Goal: Task Accomplishment & Management: Manage account settings

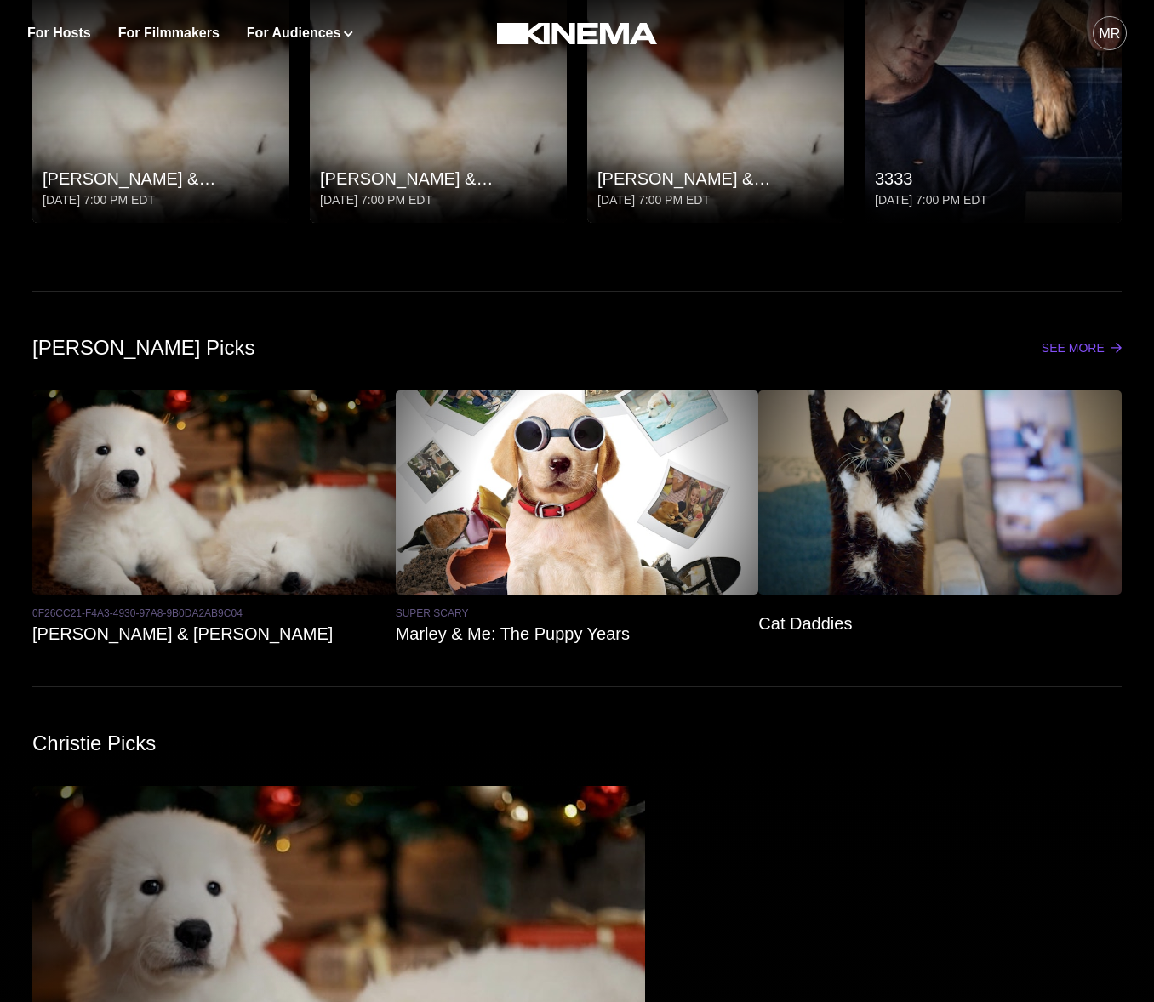
scroll to position [1504, 0]
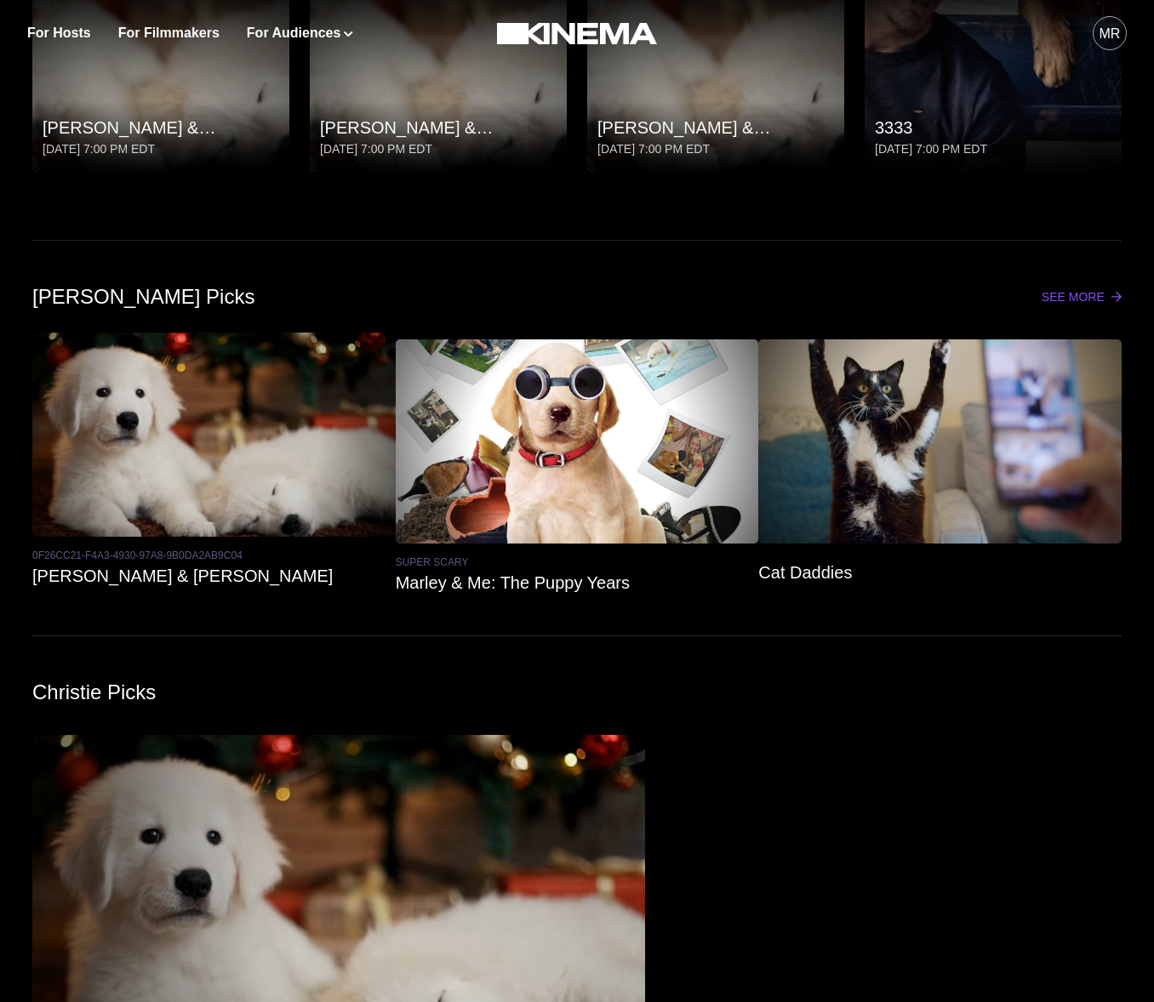
click at [254, 470] on div at bounding box center [213, 435] width 363 height 204
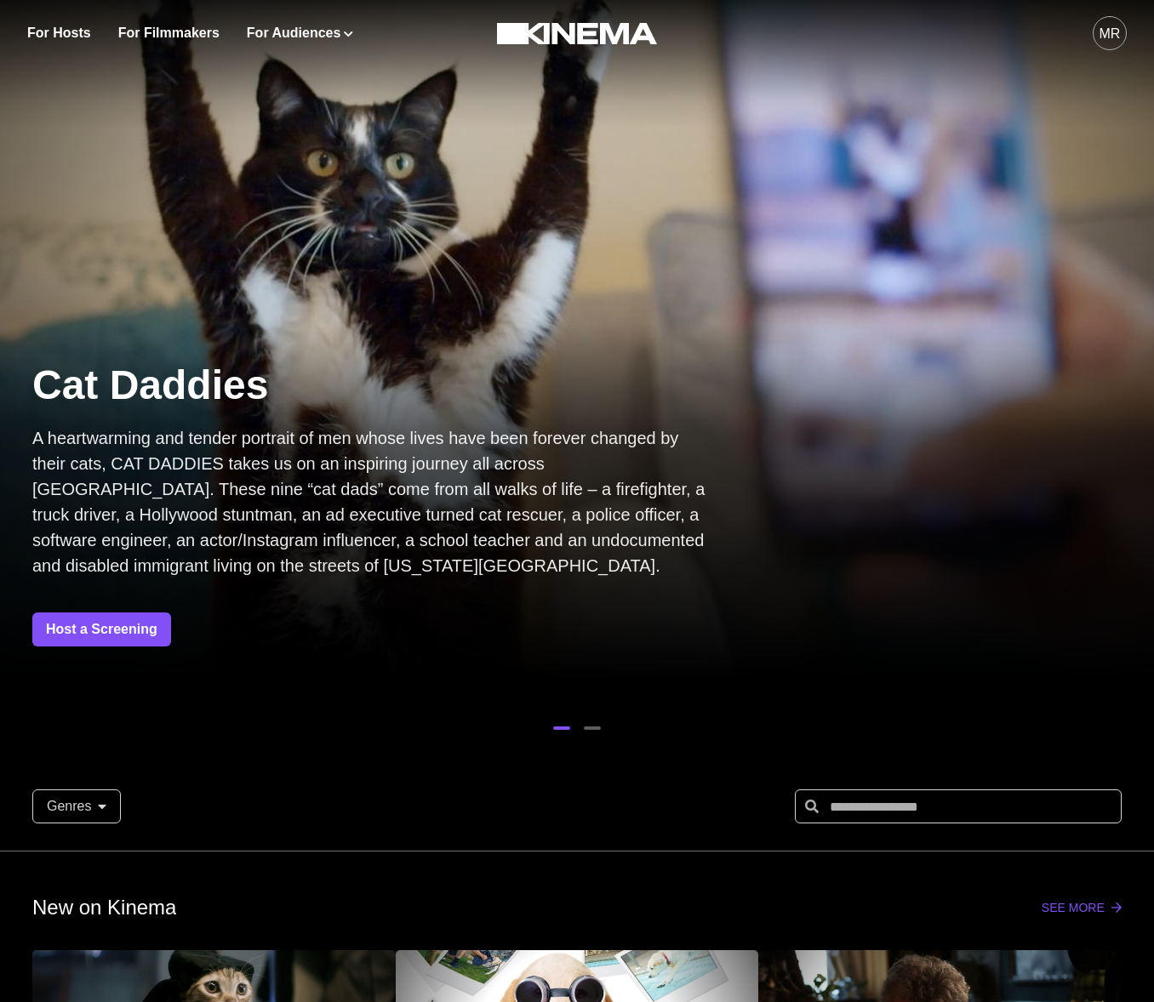
click at [488, 159] on div at bounding box center [577, 340] width 1154 height 681
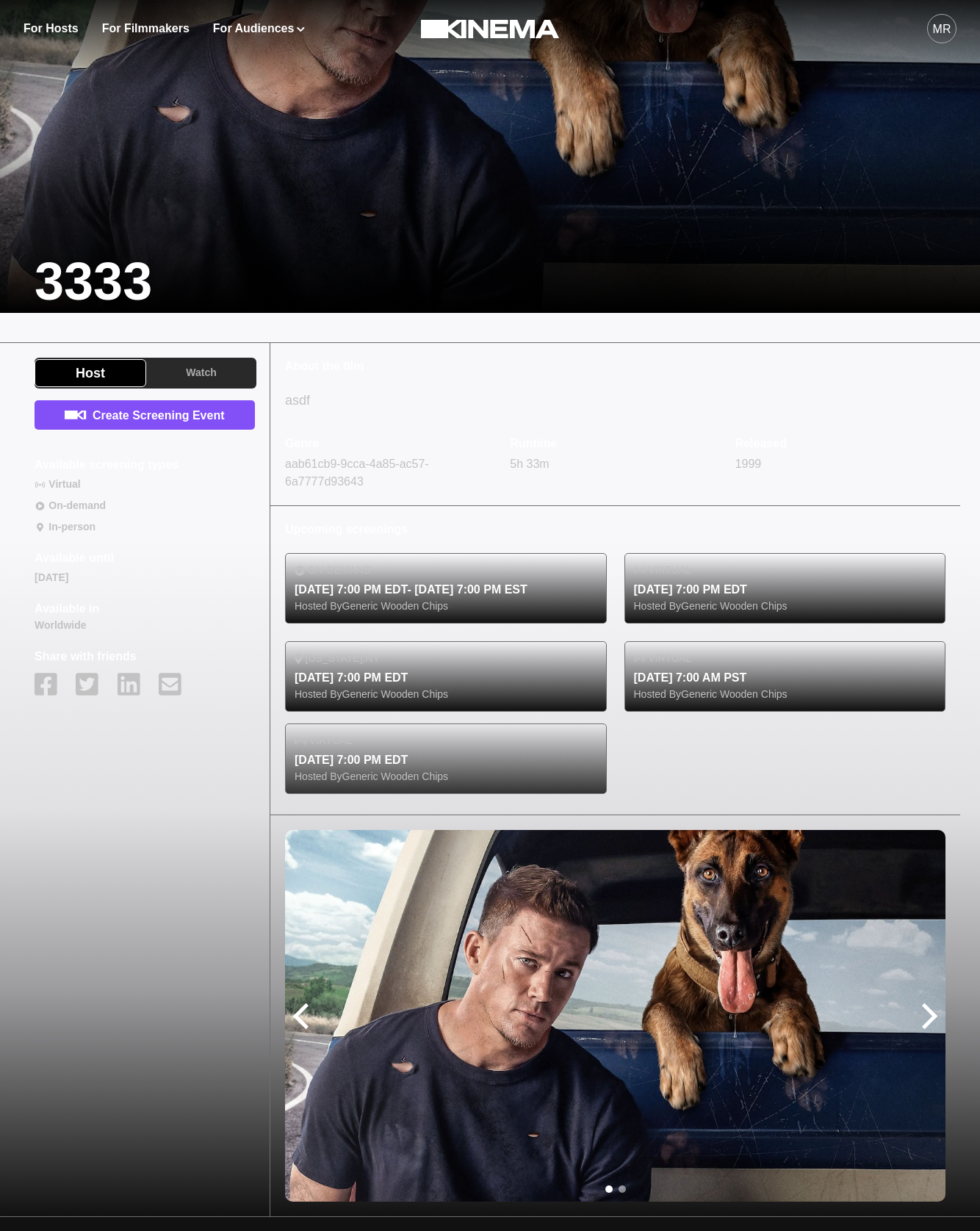
scroll to position [243, 0]
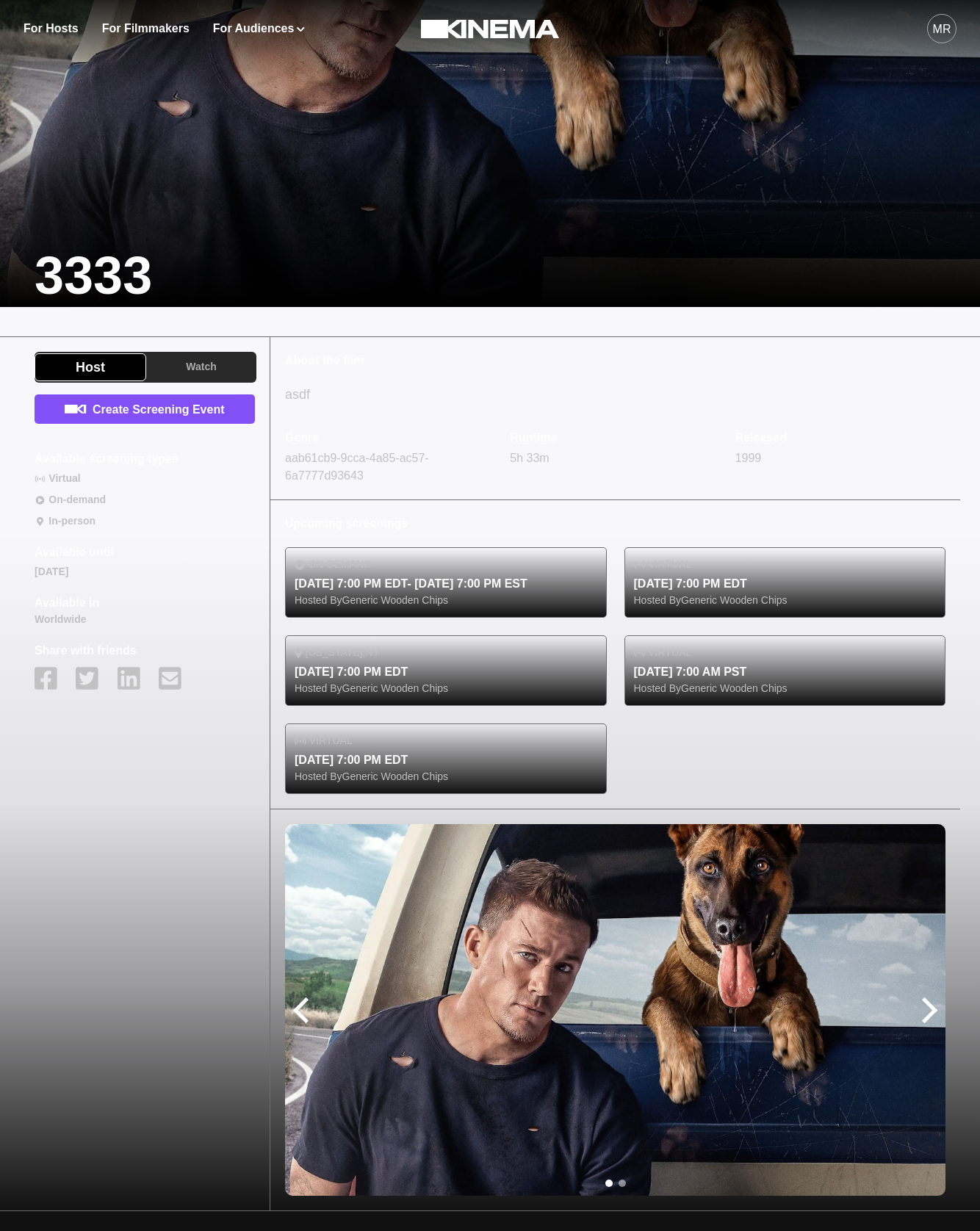
drag, startPoint x: 642, startPoint y: 776, endPoint x: 627, endPoint y: 771, distance: 15.8
click at [639, 775] on div "On-demand Oct 22, 7:00 PM EDT - Nov 20, 7:00 PM EST Hosted By Generic Wooden Ch…" at bounding box center [615, 671] width 661 height 247
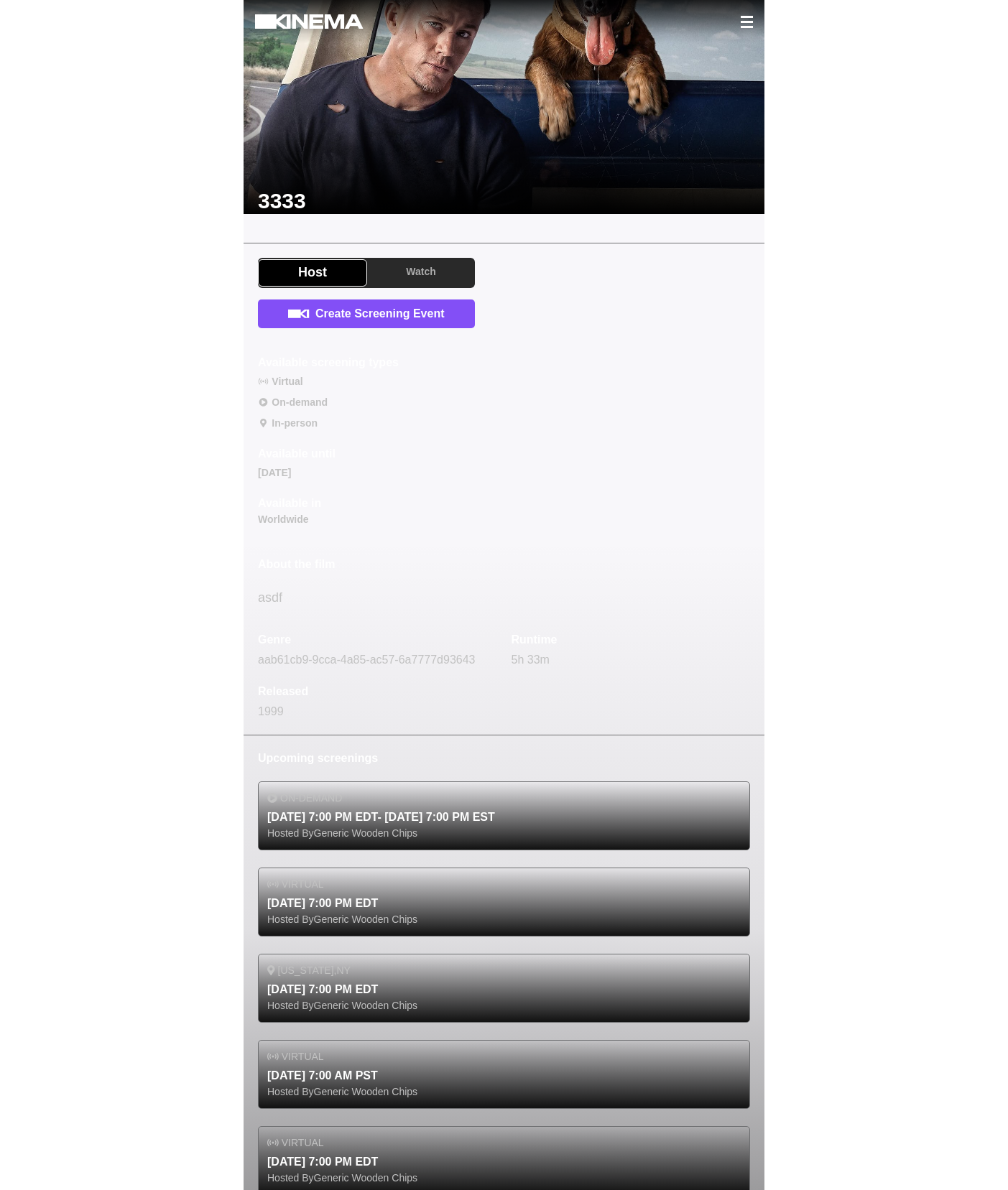
scroll to position [79, 0]
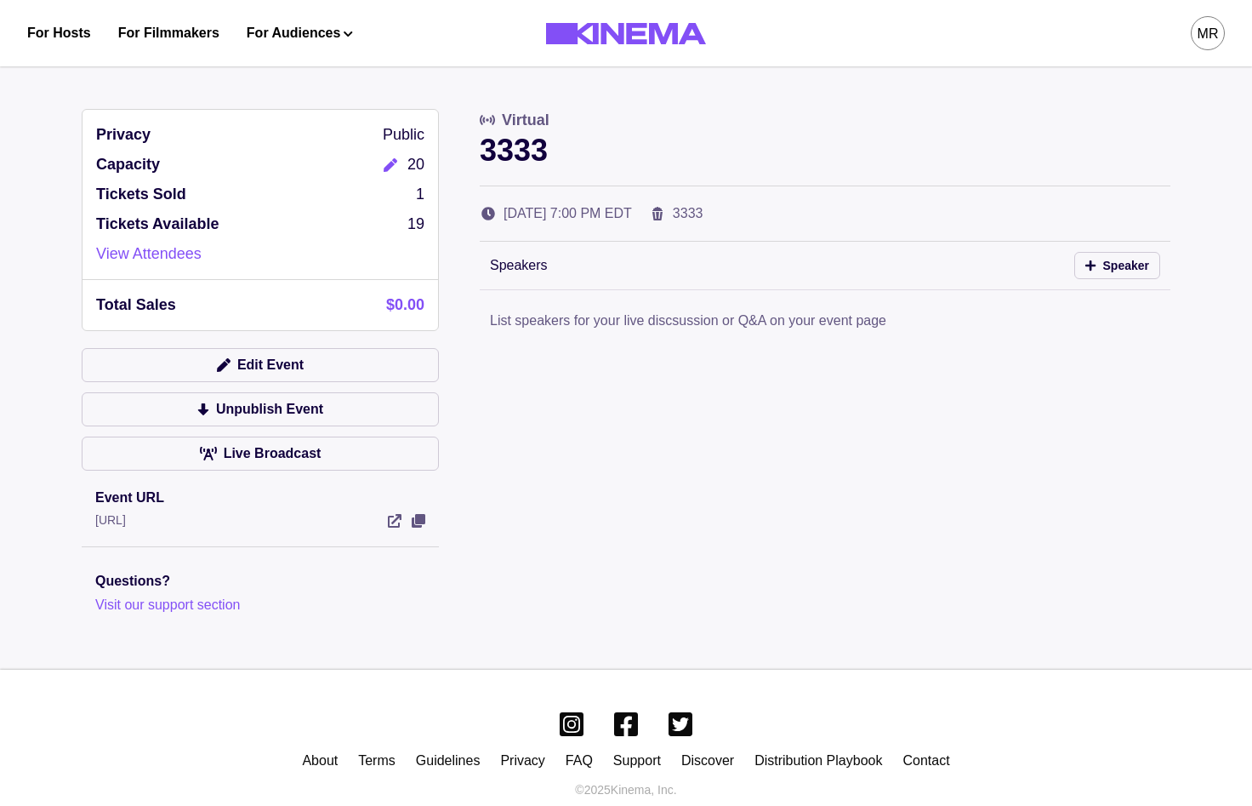
drag, startPoint x: 1189, startPoint y: 26, endPoint x: 1200, endPoint y: 29, distance: 11.6
click at [1191, 26] on div "MR" at bounding box center [985, 33] width 479 height 66
click at [1200, 29] on div "MR" at bounding box center [1208, 34] width 21 height 20
click at [1127, 83] on div "Dashboard" at bounding box center [1118, 96] width 185 height 48
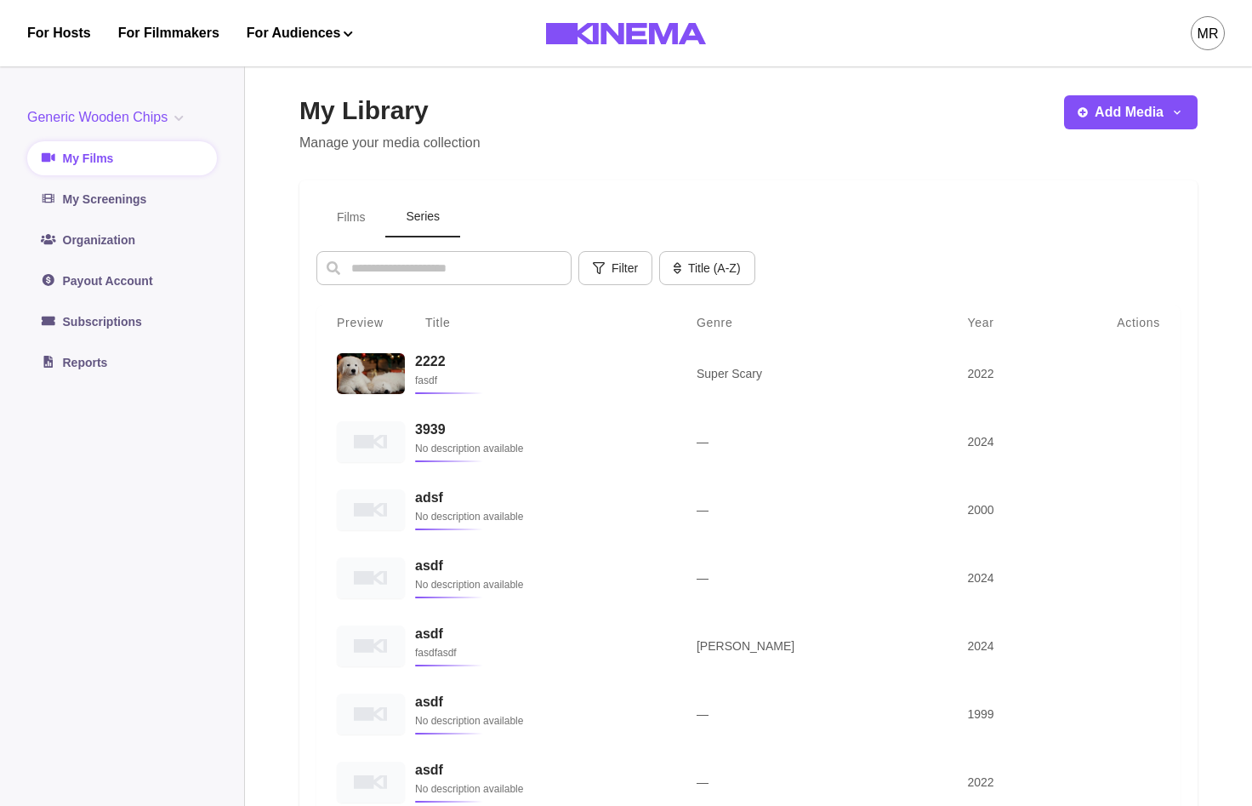
click at [455, 215] on button "Series" at bounding box center [422, 217] width 75 height 40
click at [505, 376] on p "fasdf" at bounding box center [533, 380] width 243 height 17
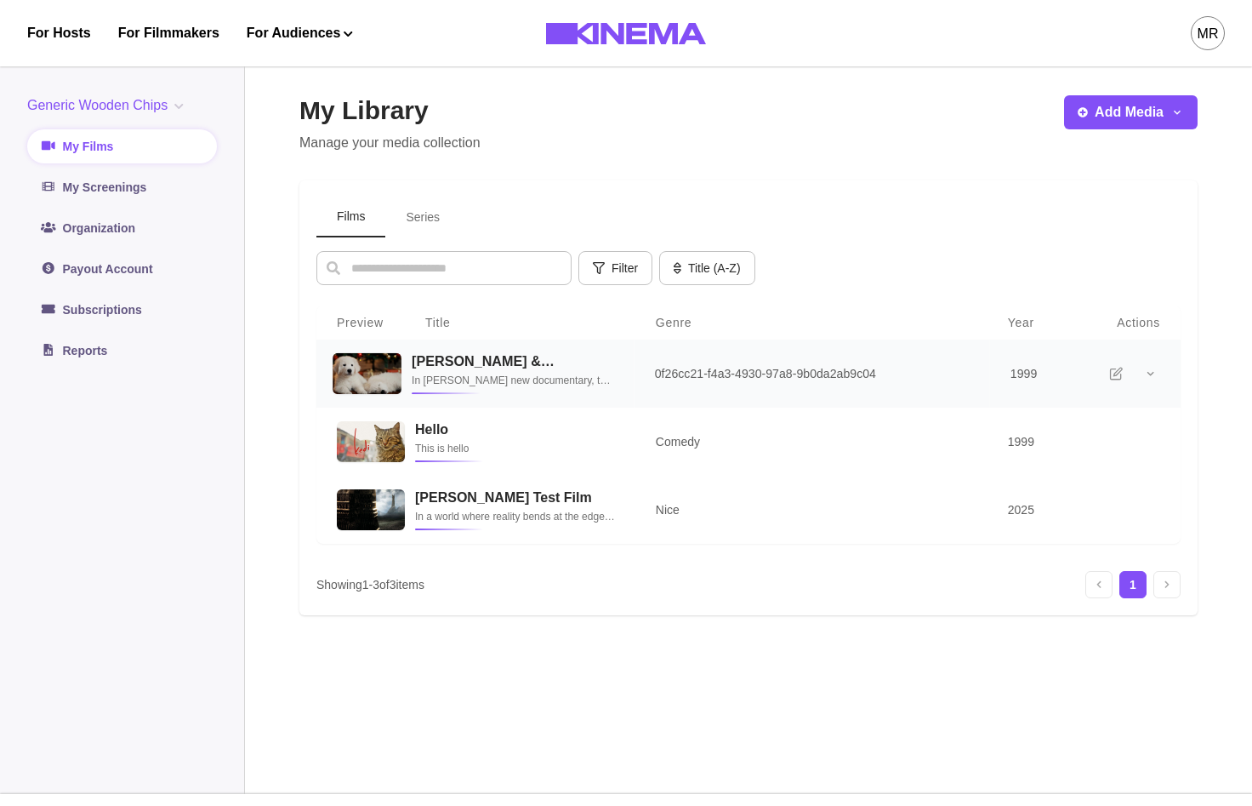
click at [471, 396] on td "Allan & Suzi In Smriti Keshari’s new documentary, the shop owners and best frie…" at bounding box center [518, 373] width 233 height 69
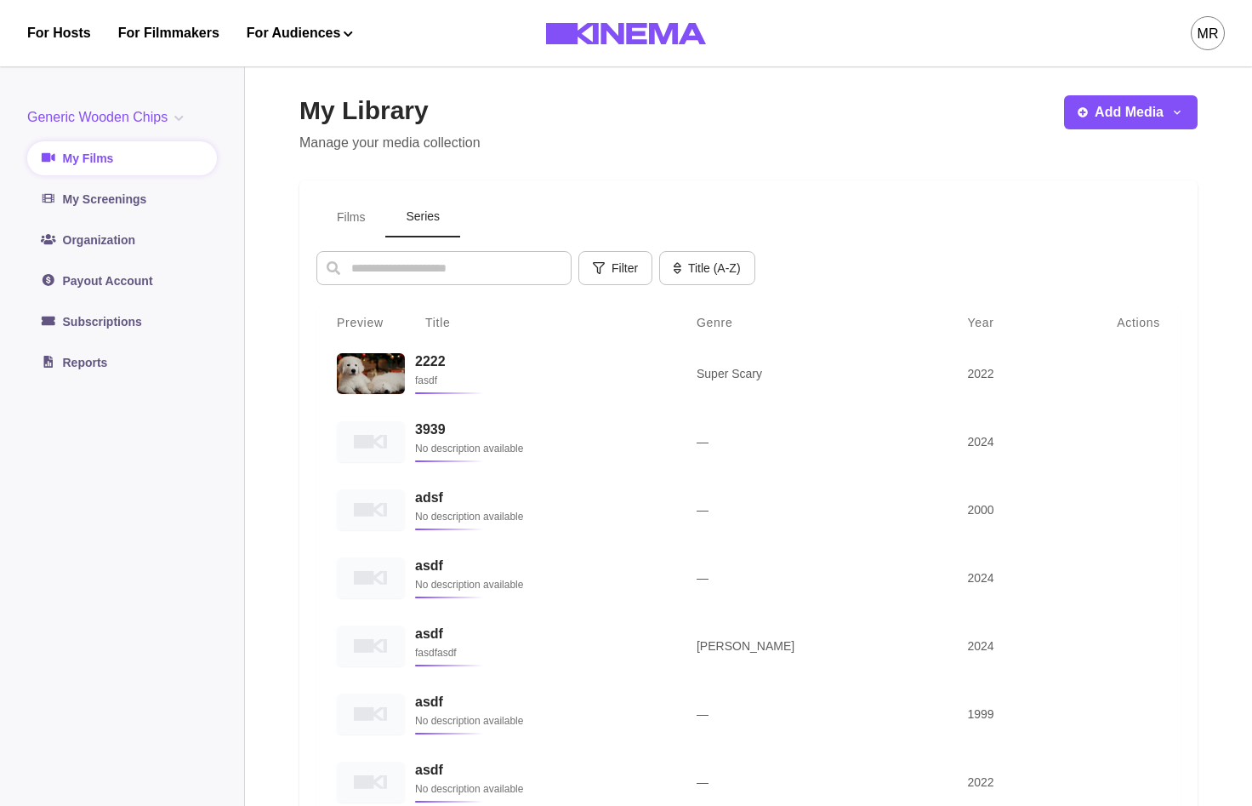
click at [416, 221] on button "Series" at bounding box center [422, 217] width 75 height 40
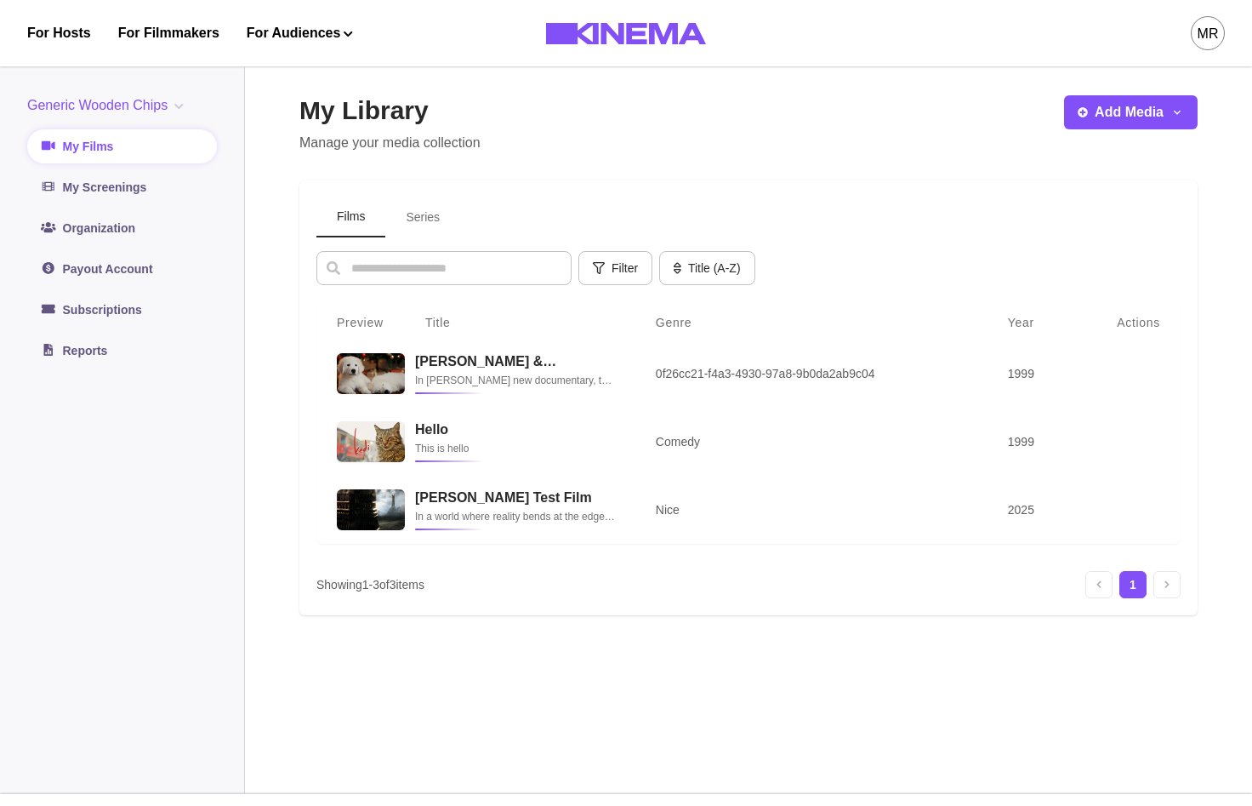
click at [361, 223] on button "Films" at bounding box center [351, 217] width 69 height 40
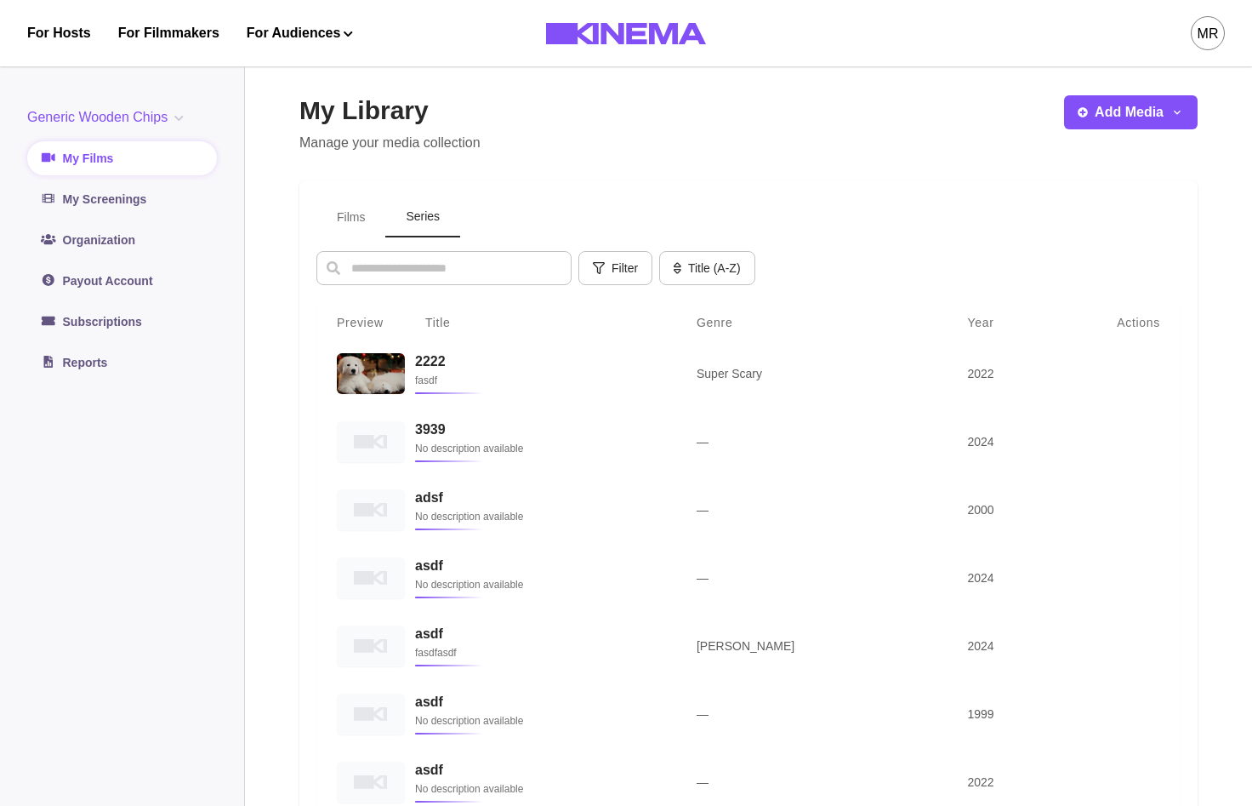
click at [436, 207] on button "Series" at bounding box center [422, 217] width 75 height 40
click at [340, 219] on button "Films" at bounding box center [351, 217] width 69 height 40
click at [425, 219] on button "Series" at bounding box center [422, 217] width 75 height 40
click at [360, 218] on button "Films" at bounding box center [351, 217] width 69 height 40
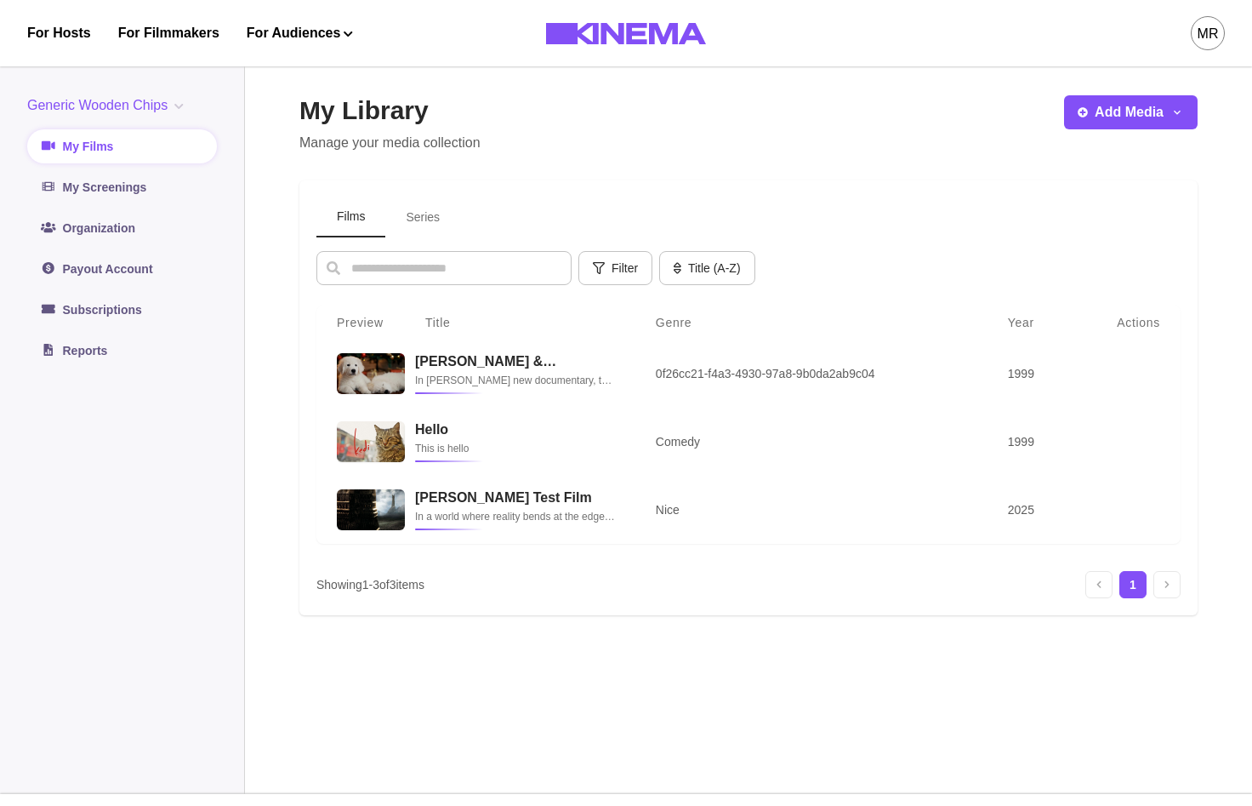
click at [396, 220] on button "Series" at bounding box center [422, 217] width 75 height 40
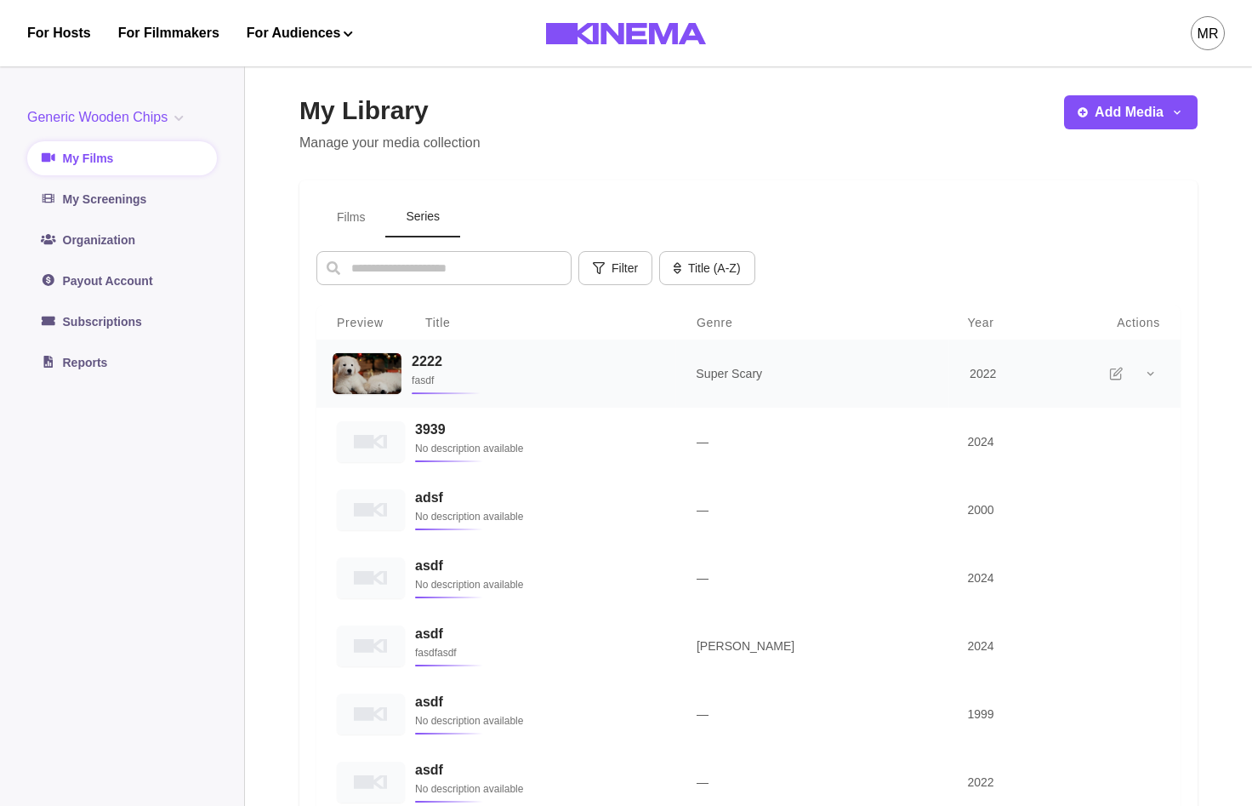
click at [496, 379] on p "fasdf" at bounding box center [533, 380] width 243 height 17
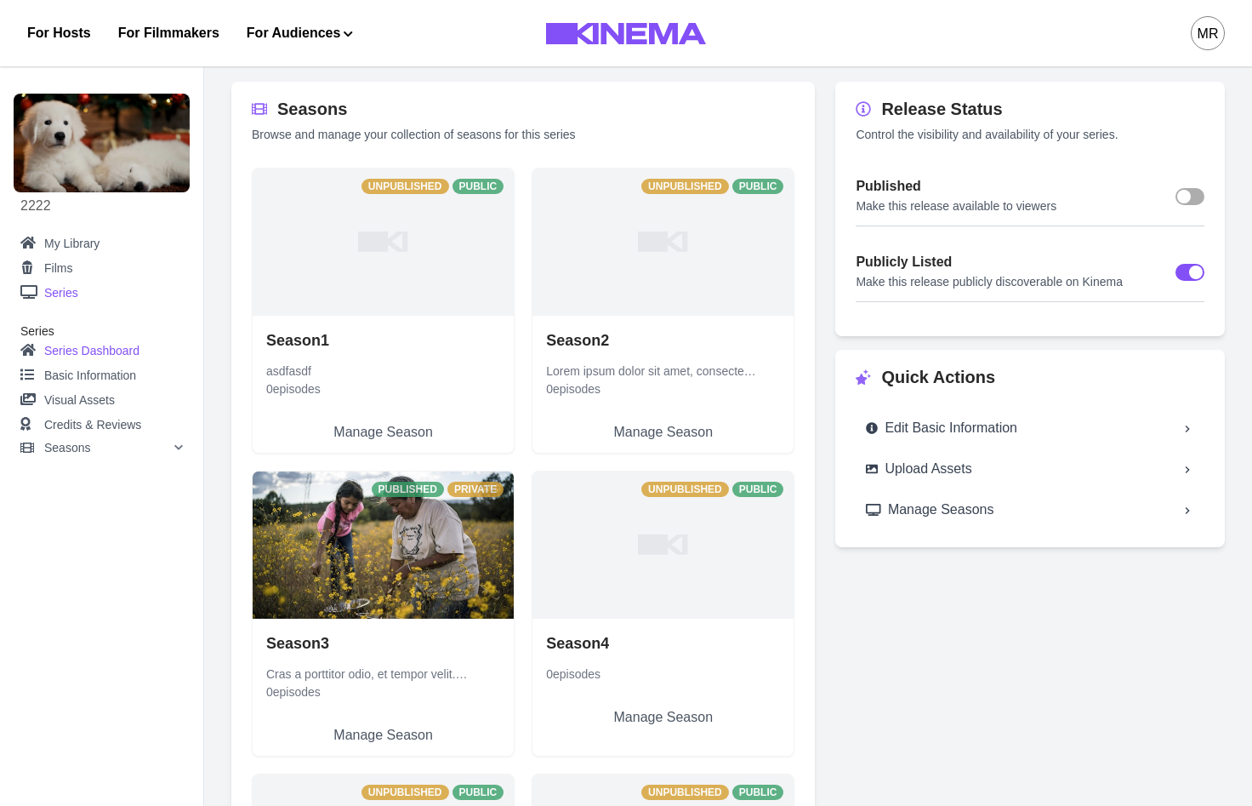
click at [46, 290] on link "Series" at bounding box center [101, 292] width 163 height 21
click at [56, 266] on link "Films" at bounding box center [101, 268] width 163 height 21
click at [81, 252] on link "My Library" at bounding box center [101, 243] width 163 height 21
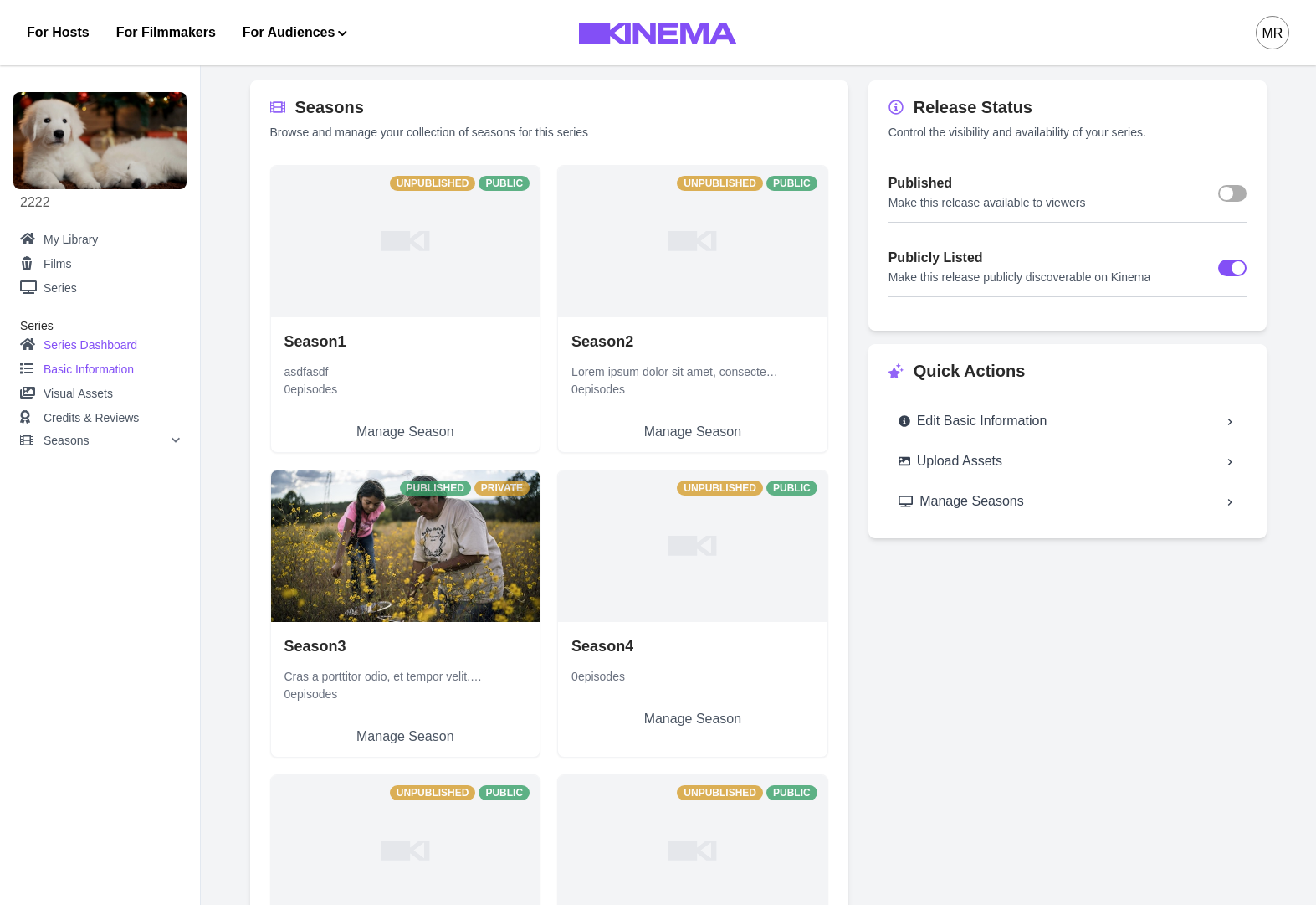
click at [76, 363] on link "Basic Information" at bounding box center [99, 369] width 160 height 25
click at [90, 370] on div "Series Dashboard Basic Information Visual Assets Credits & Reviews Seasons Over…" at bounding box center [99, 392] width 160 height 117
select select "**********"
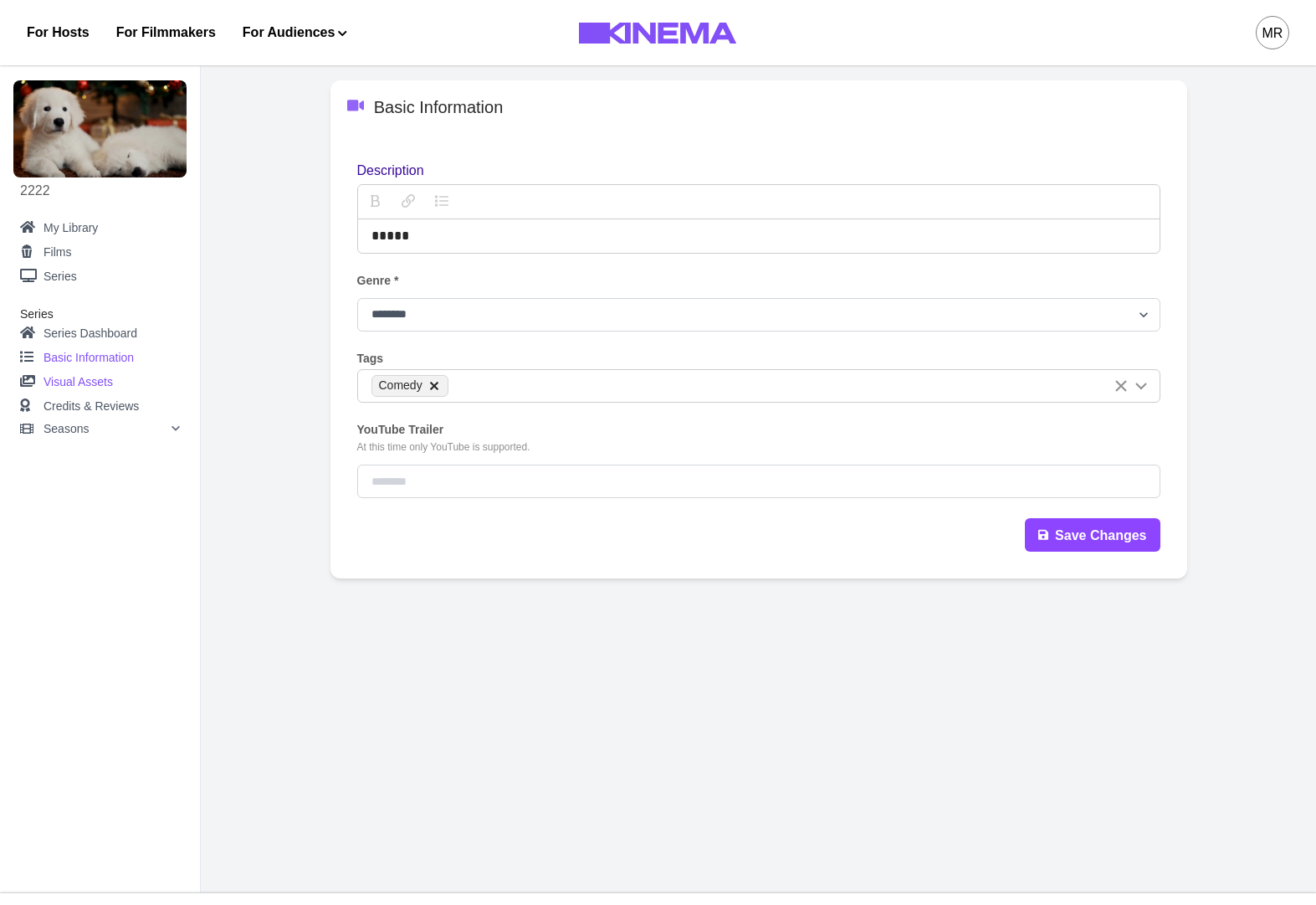
click at [101, 385] on link "Visual Assets" at bounding box center [99, 382] width 160 height 25
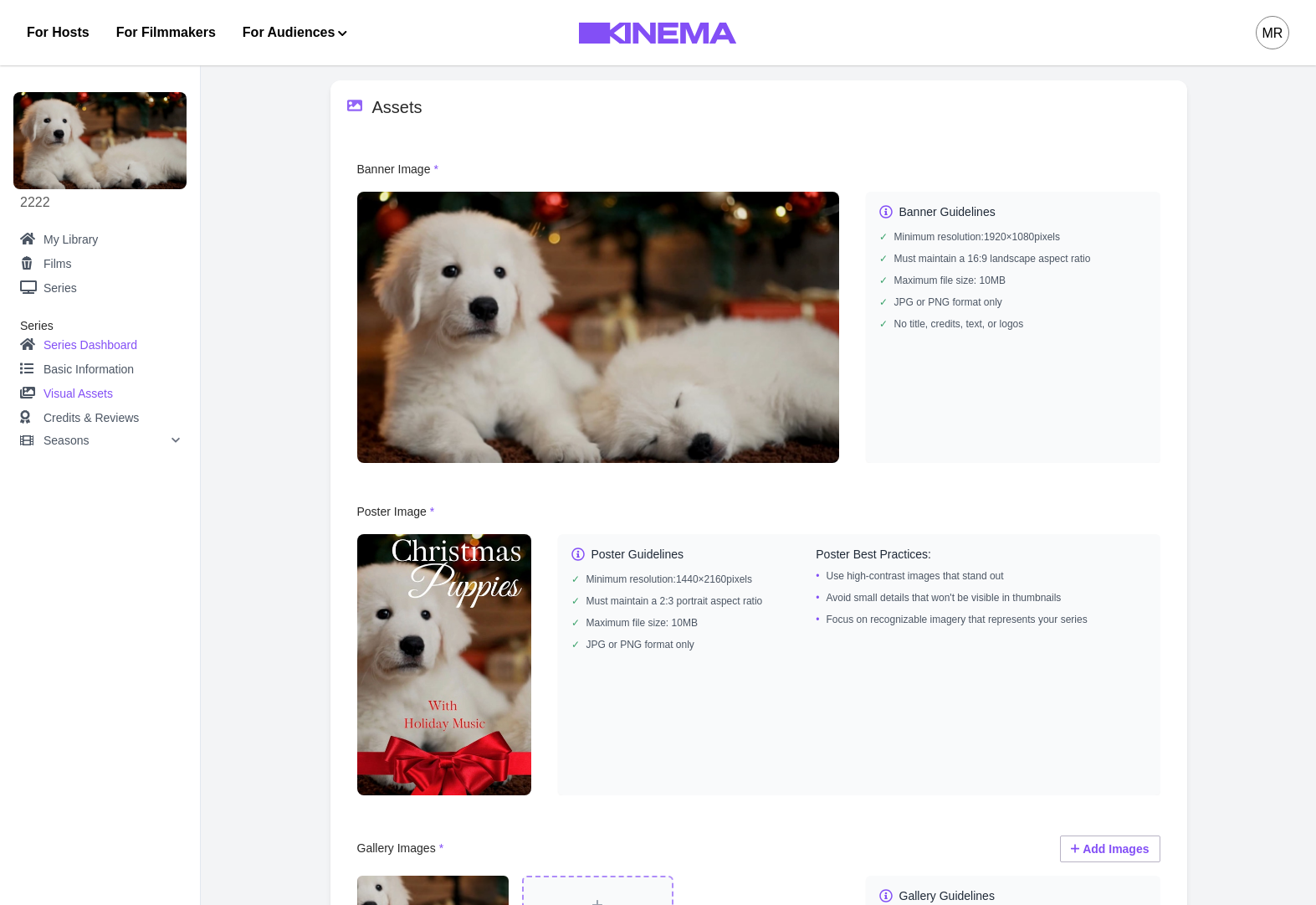
click at [82, 348] on link "Series Dashboard" at bounding box center [99, 345] width 160 height 25
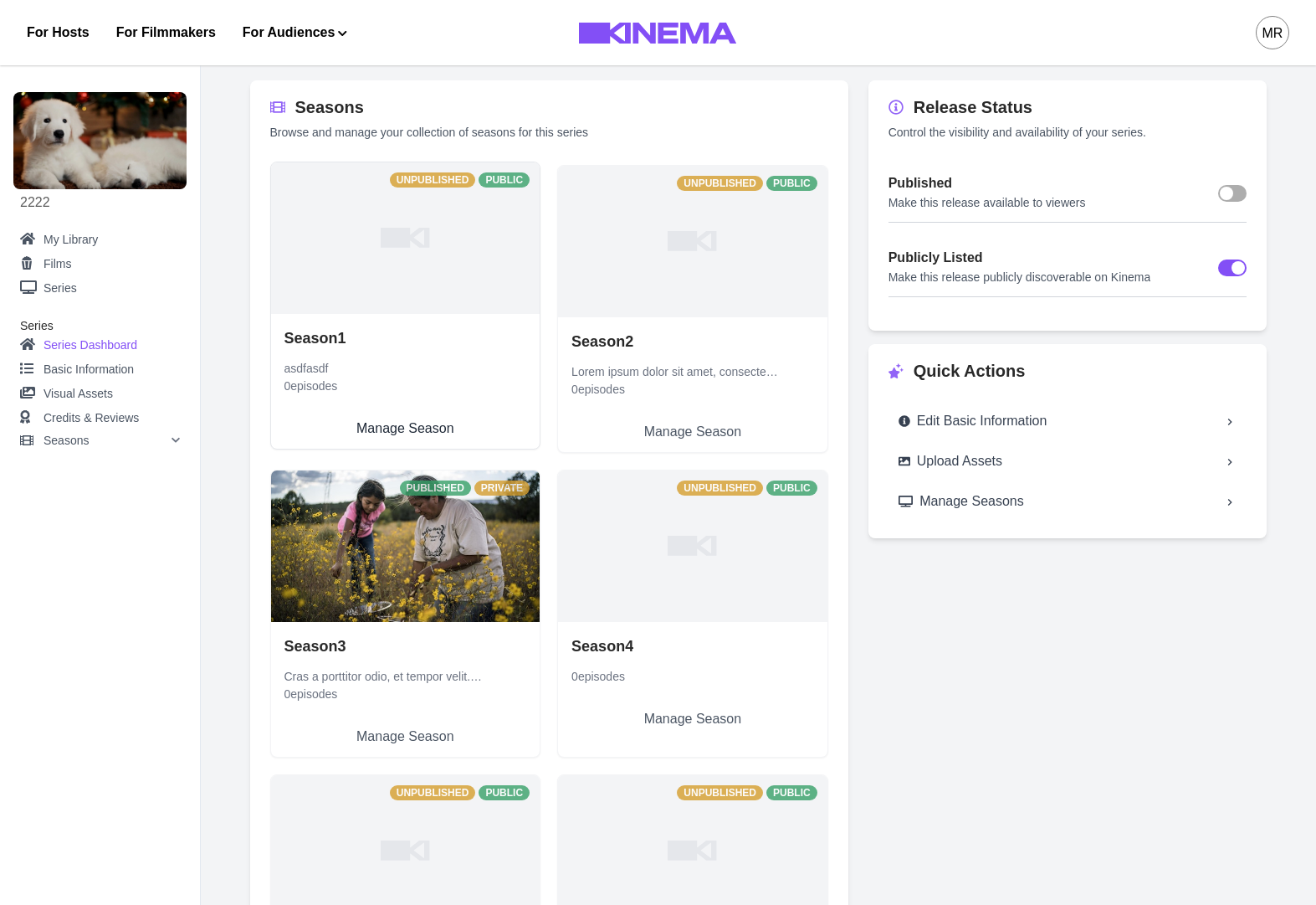
click at [419, 314] on link "Season 1 asdfasdf 0 episodes Manage Season" at bounding box center [406, 381] width 269 height 135
select select "**********"
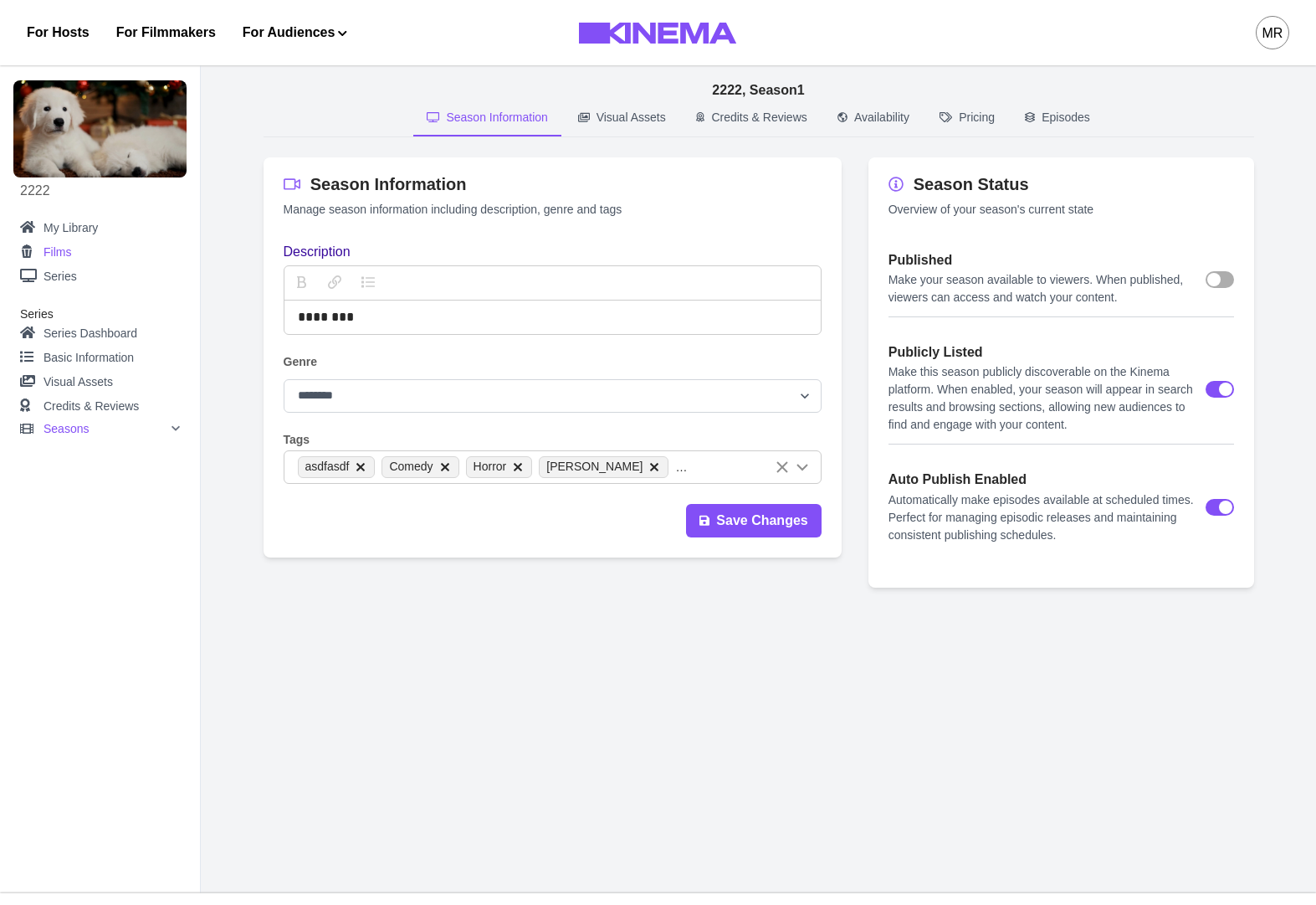
click at [73, 259] on link "Films" at bounding box center [99, 252] width 160 height 21
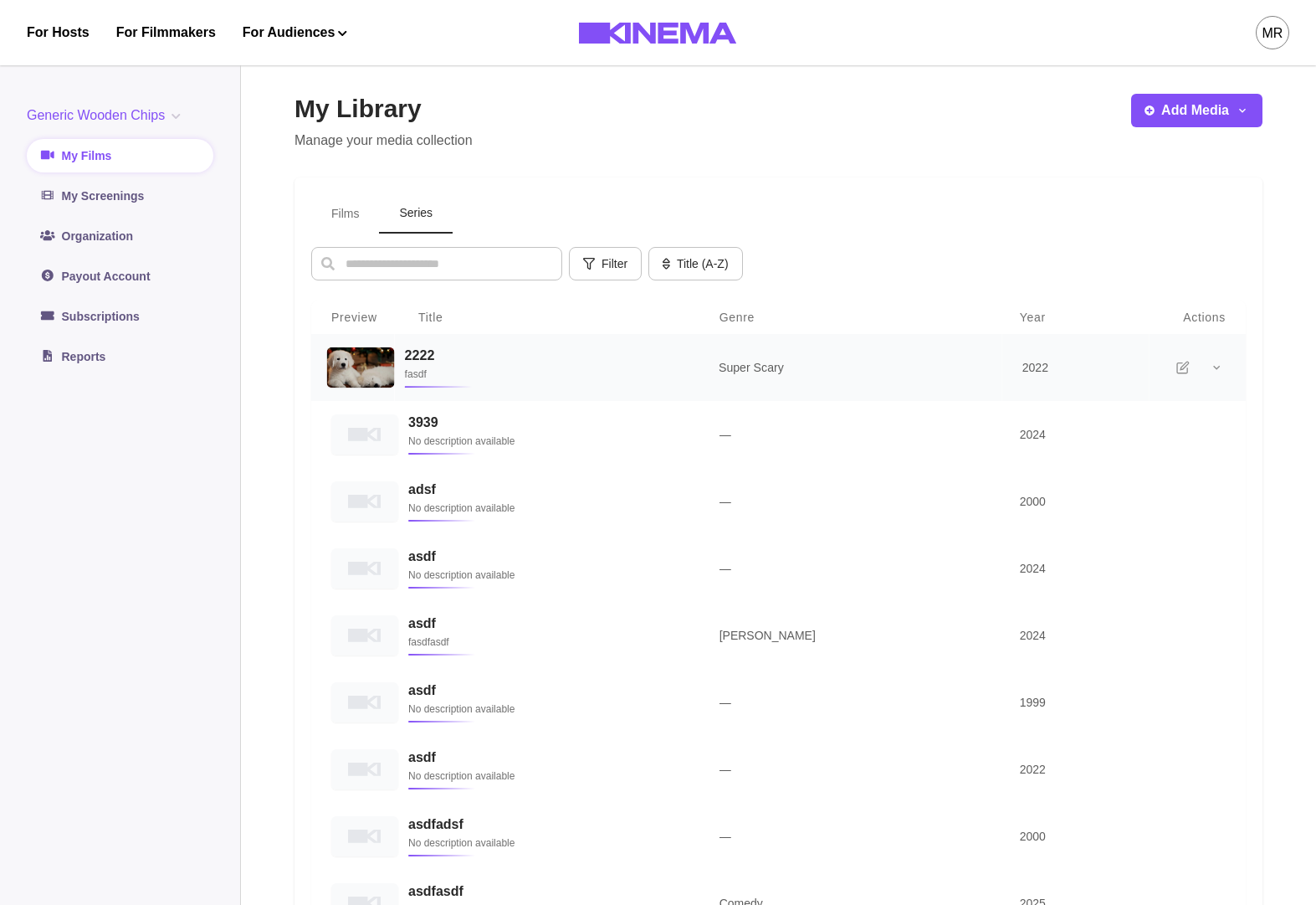
click at [488, 377] on p "fasdf" at bounding box center [542, 374] width 273 height 17
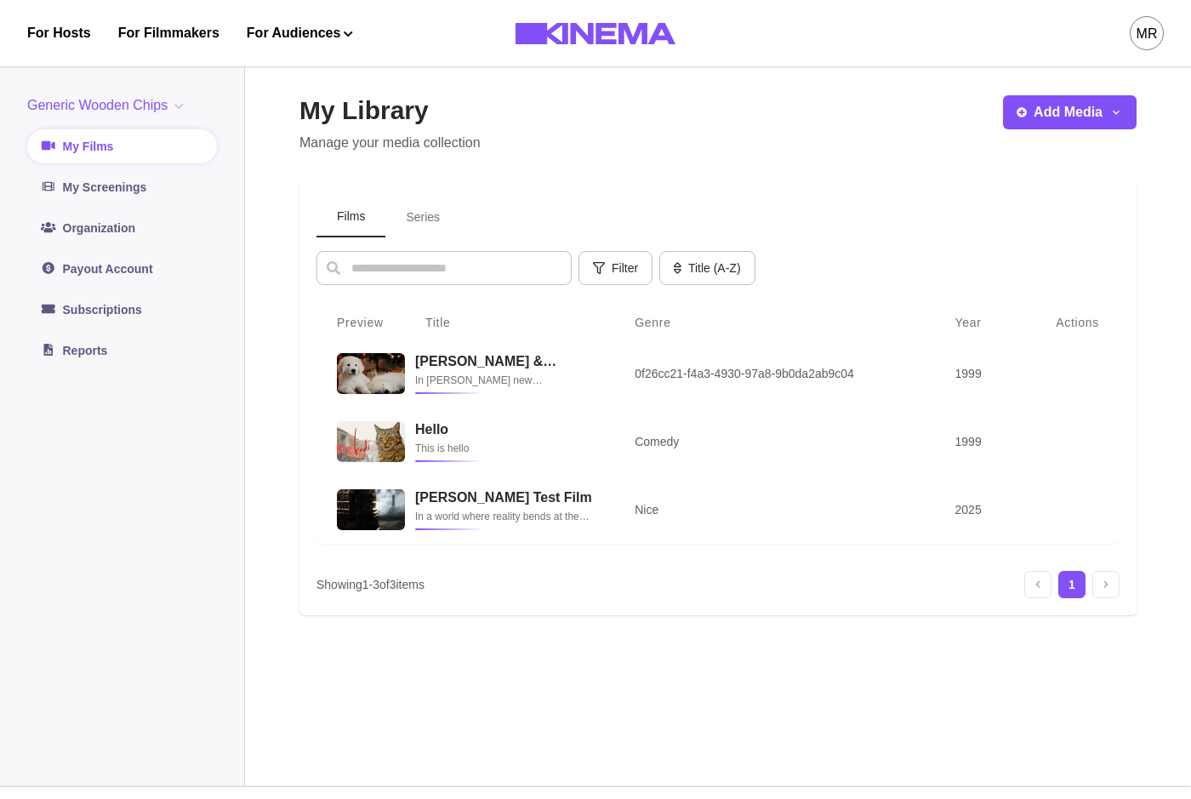
click at [432, 225] on button "Series" at bounding box center [422, 217] width 75 height 40
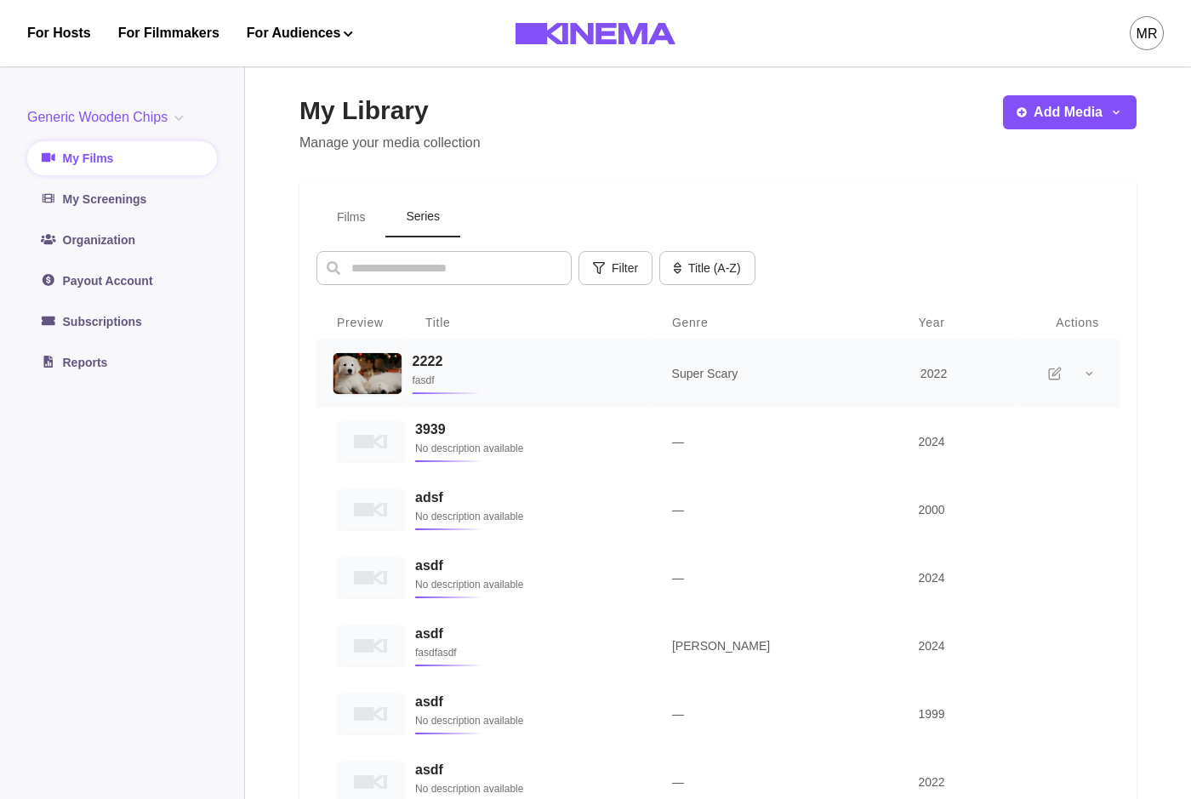
click at [440, 384] on p "fasdf" at bounding box center [521, 380] width 219 height 17
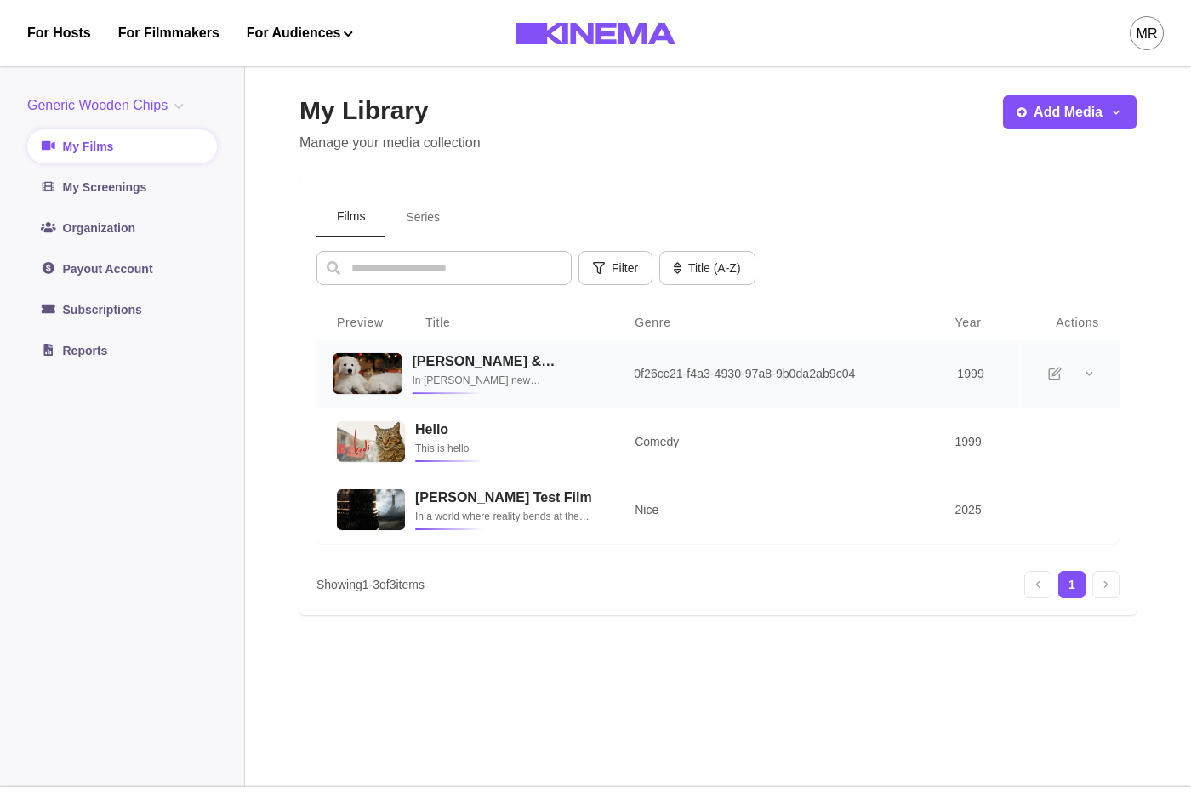
click at [492, 377] on p "In Smriti Keshari’s new documentary, the shop owners and best friends reminisce…" at bounding box center [502, 380] width 180 height 17
click at [428, 220] on button "Series" at bounding box center [422, 217] width 75 height 40
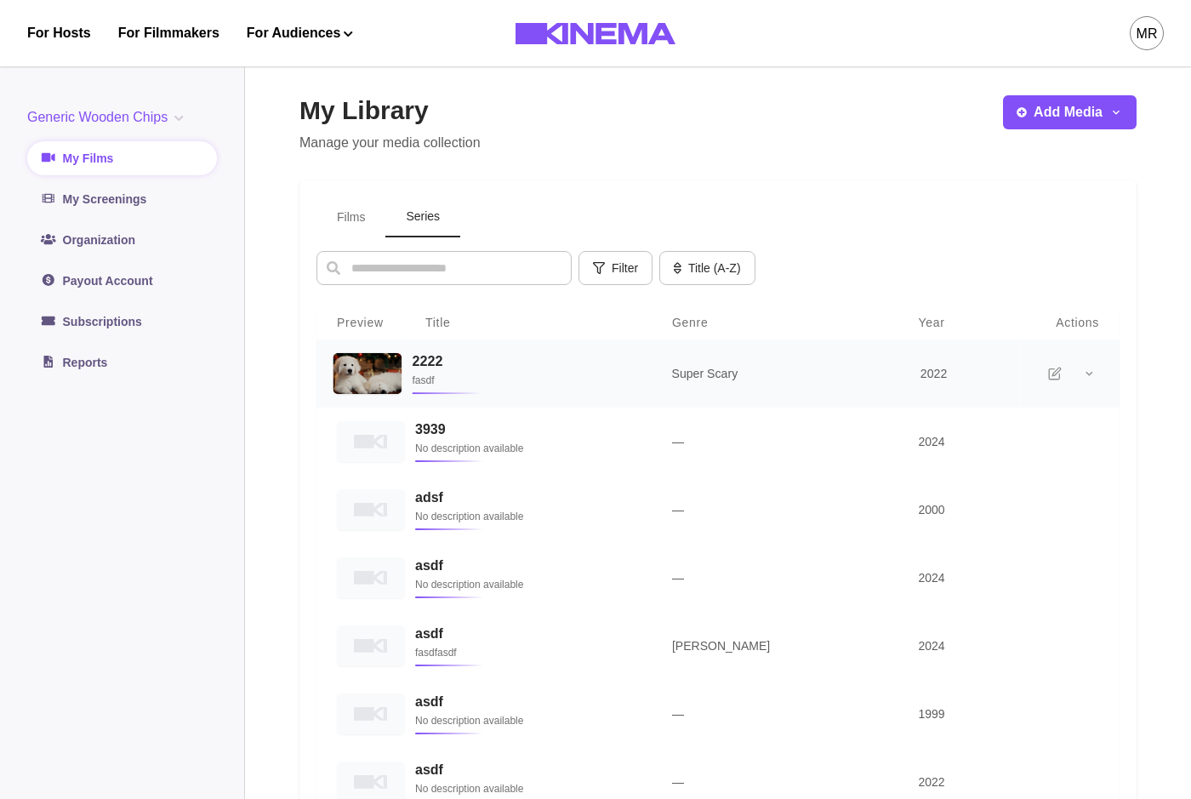
click at [478, 356] on h3 "2222" at bounding box center [521, 361] width 219 height 16
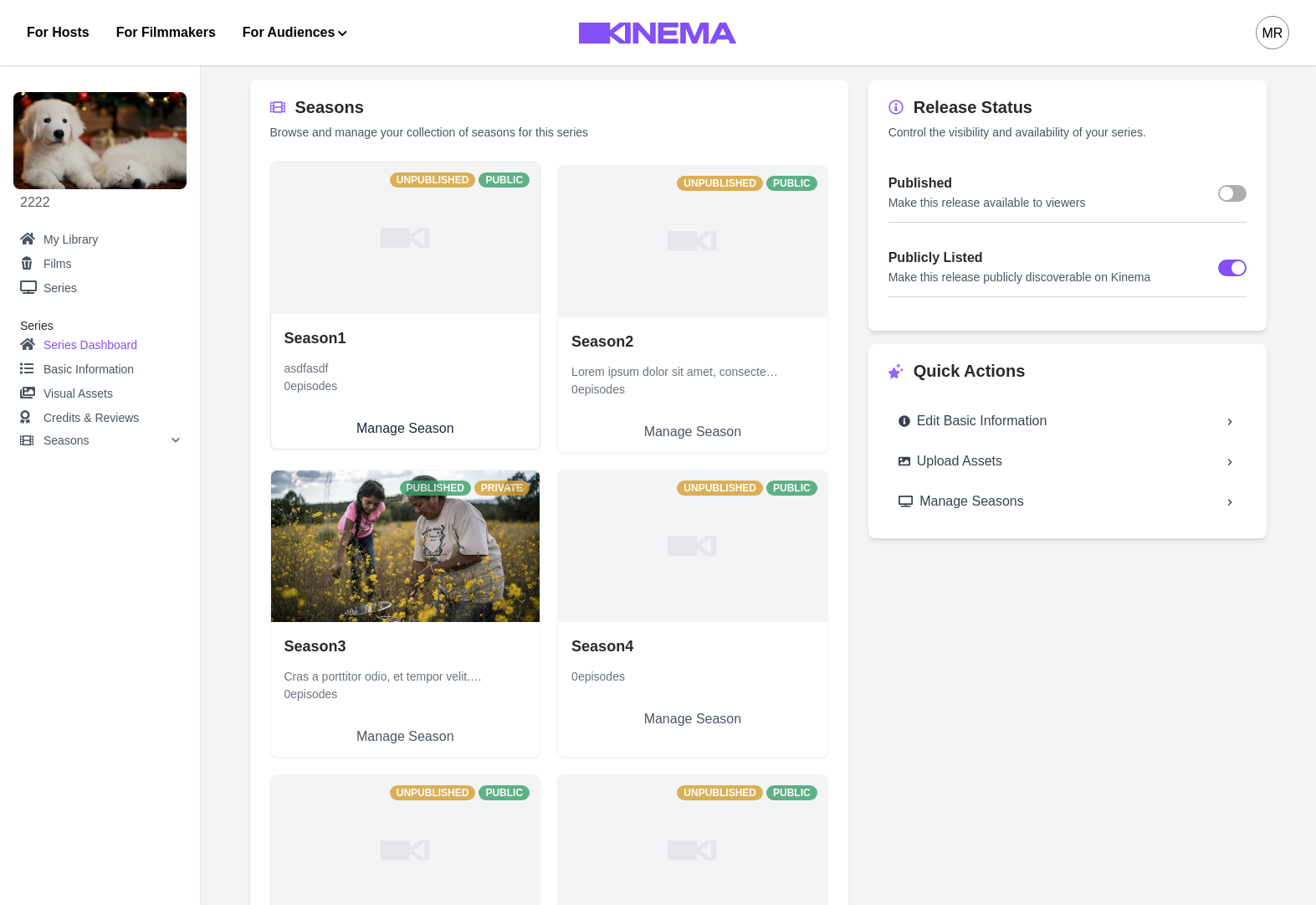
click at [362, 314] on link "Season 1 asdfasdf 0 episodes Manage Season" at bounding box center [406, 381] width 269 height 135
select select "**********"
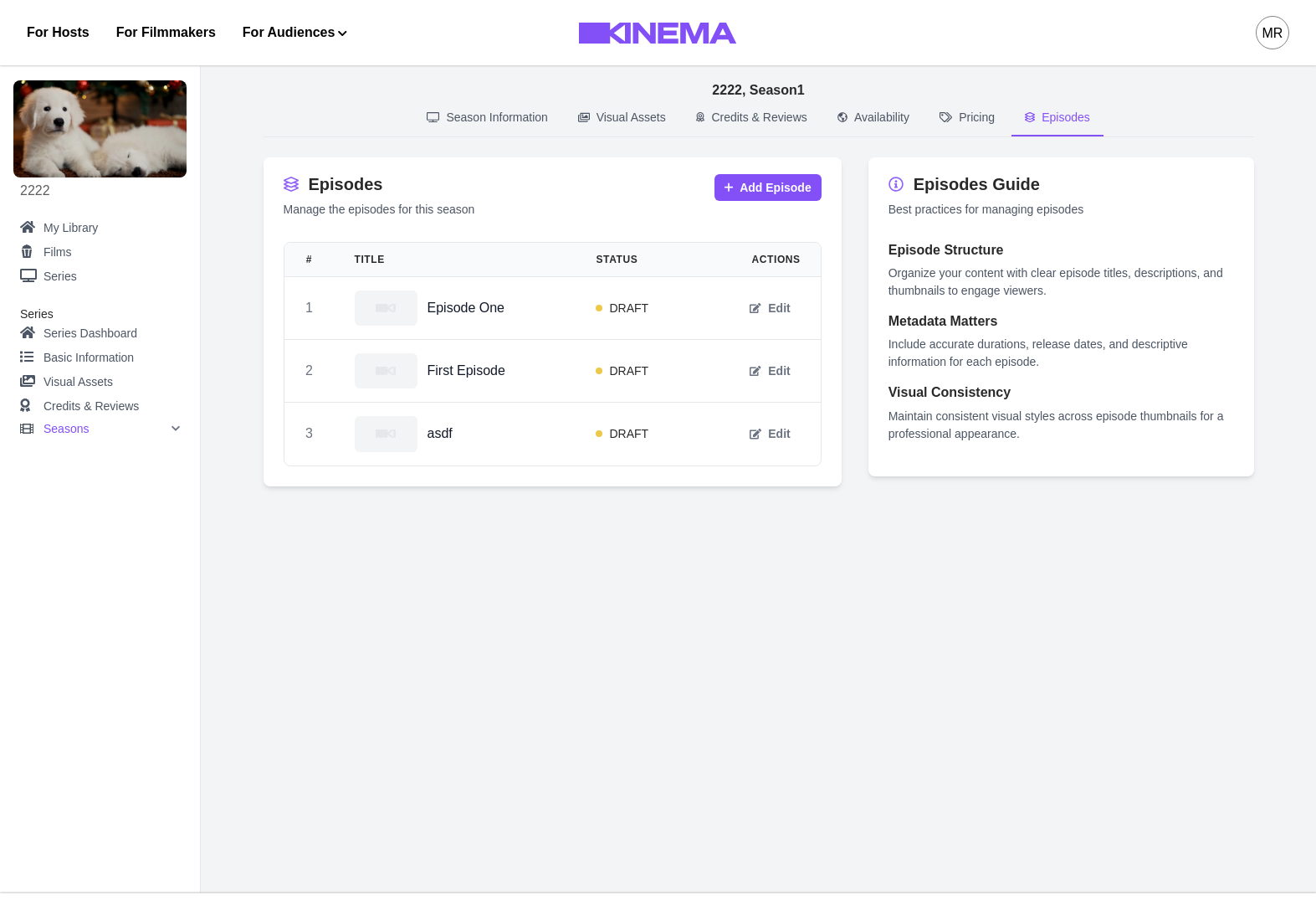
click at [1065, 122] on p "Episodes" at bounding box center [1065, 118] width 48 height 18
click at [500, 325] on div "Episode One" at bounding box center [455, 308] width 202 height 35
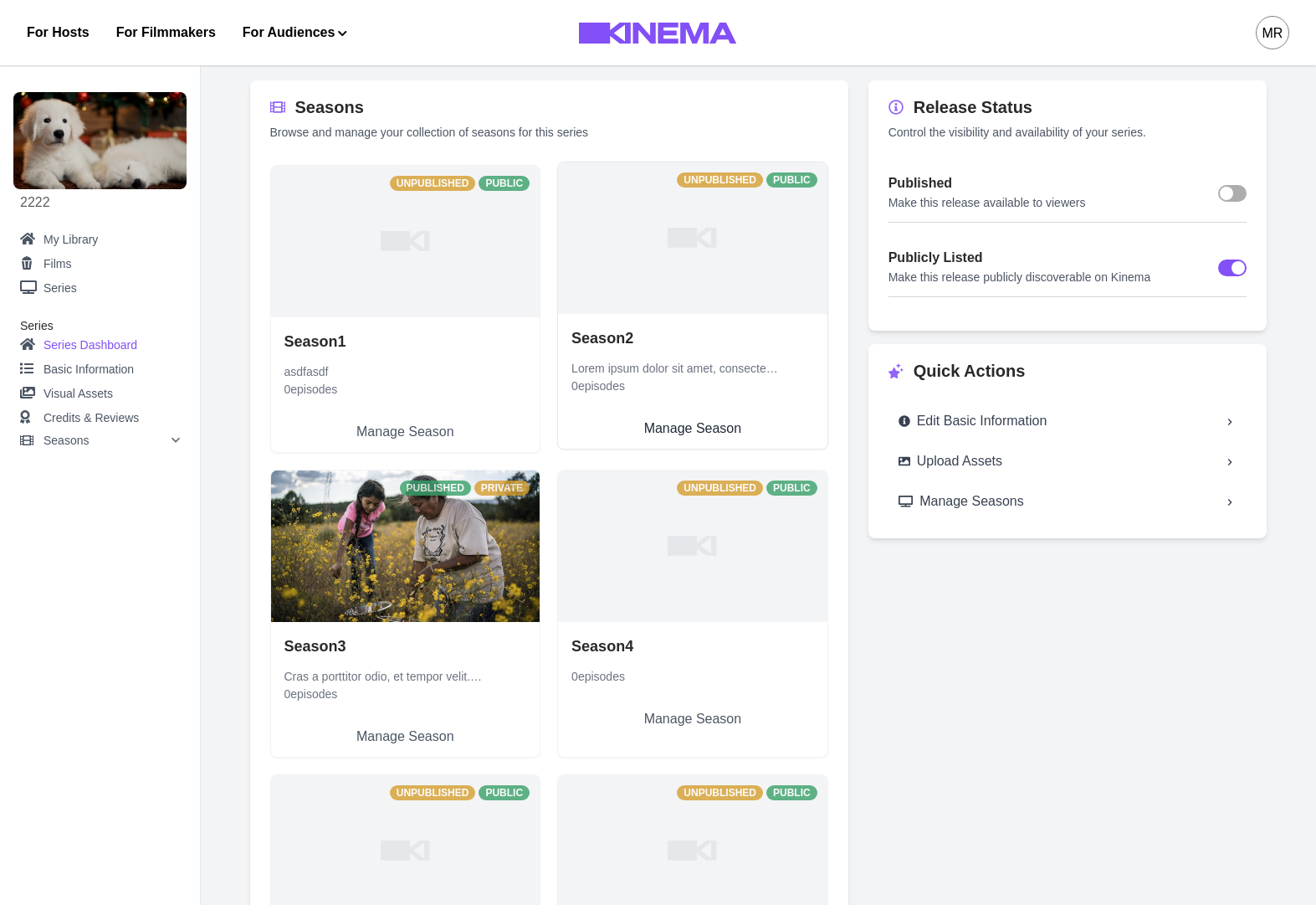
click at [750, 314] on link "Season 2 Lorem ipsum dolor sit amet, consectetur adipiscing elit. Donec ac vehi…" at bounding box center [692, 381] width 269 height 135
select select "**********"
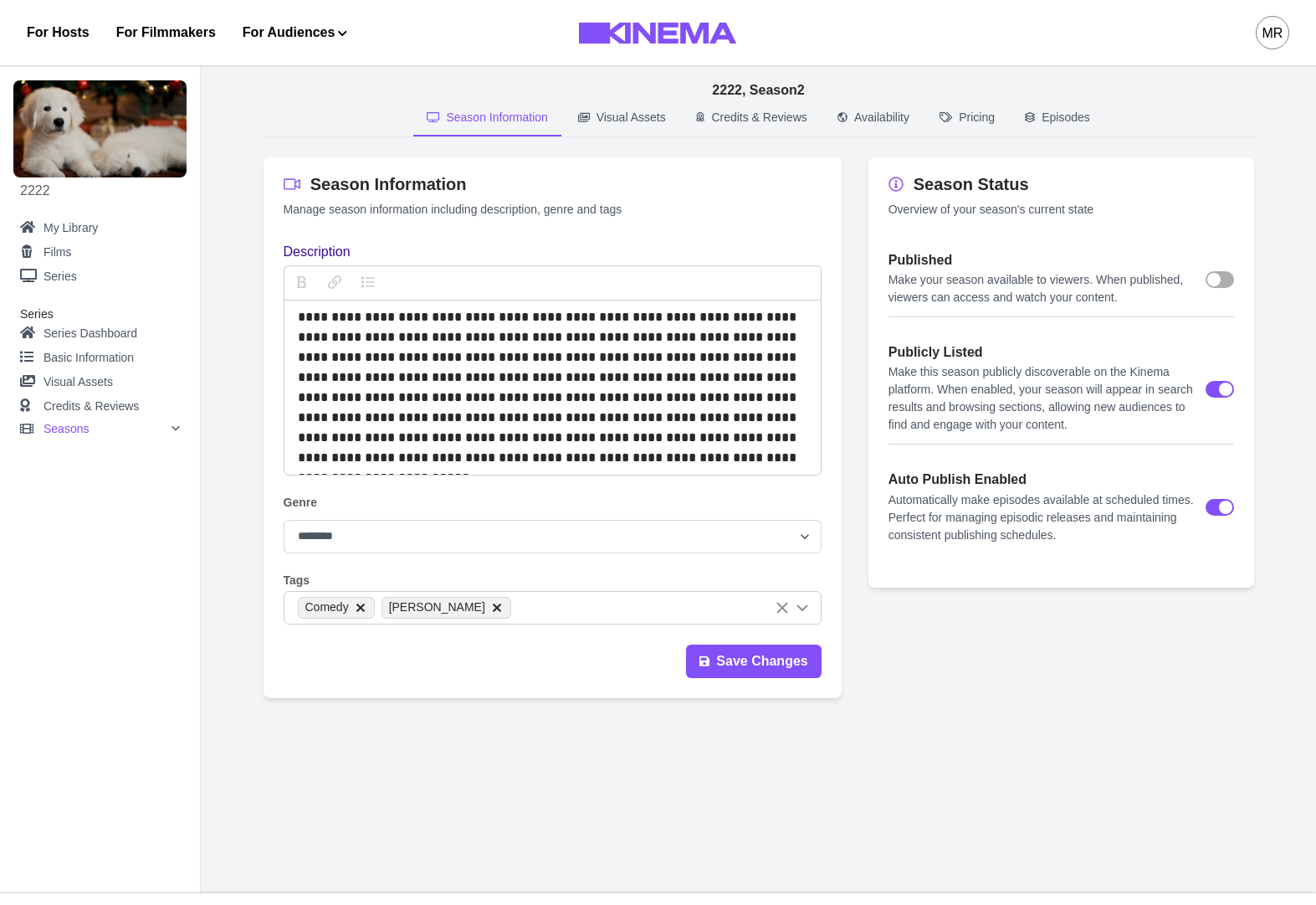
click at [1029, 125] on button "Episodes" at bounding box center [1058, 118] width 92 height 36
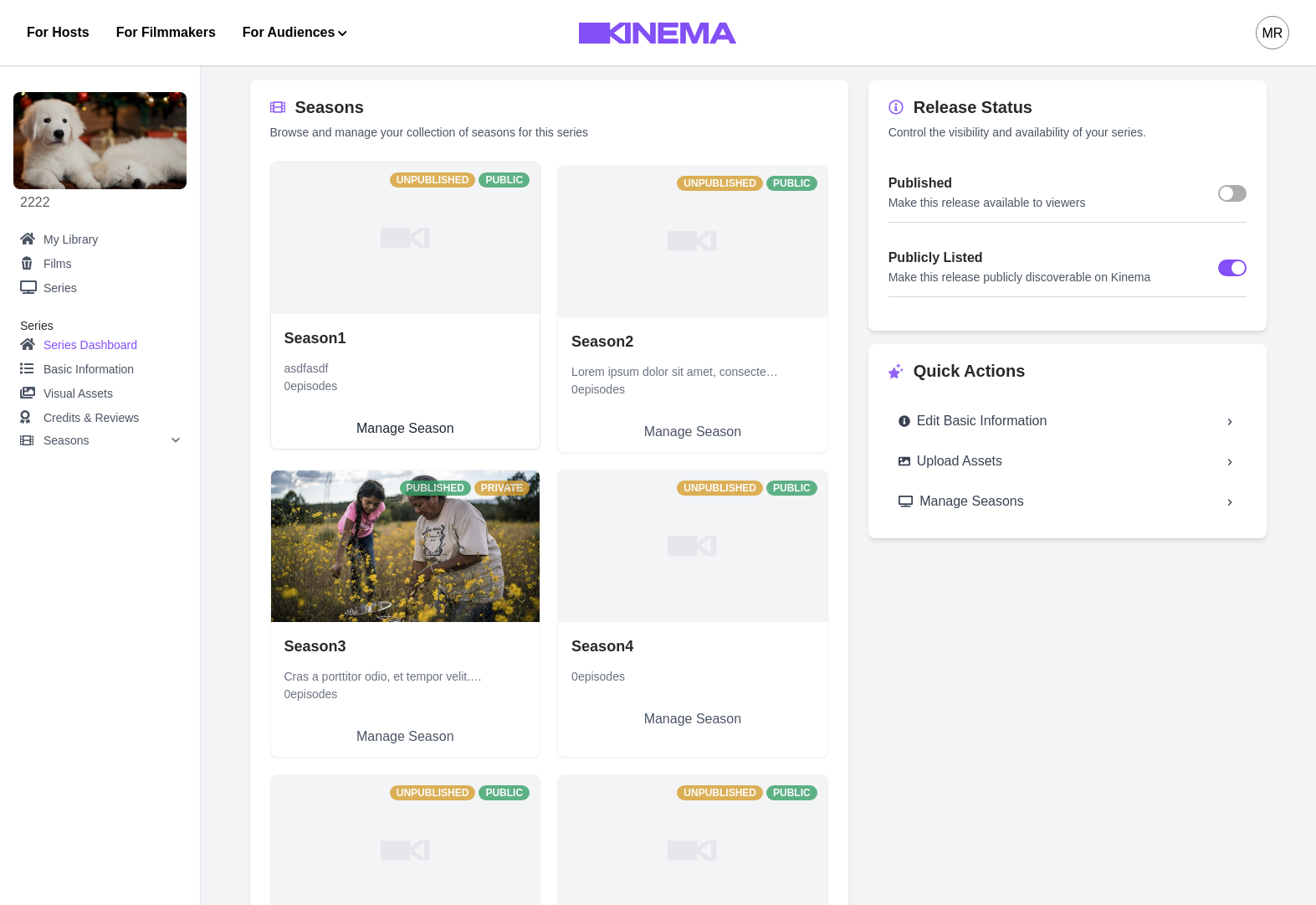
drag, startPoint x: 325, startPoint y: 262, endPoint x: 335, endPoint y: 269, distance: 12.2
click at [324, 314] on link "Season 1 asdfasdf 0 episodes Manage Season" at bounding box center [406, 381] width 269 height 135
select select "**********"
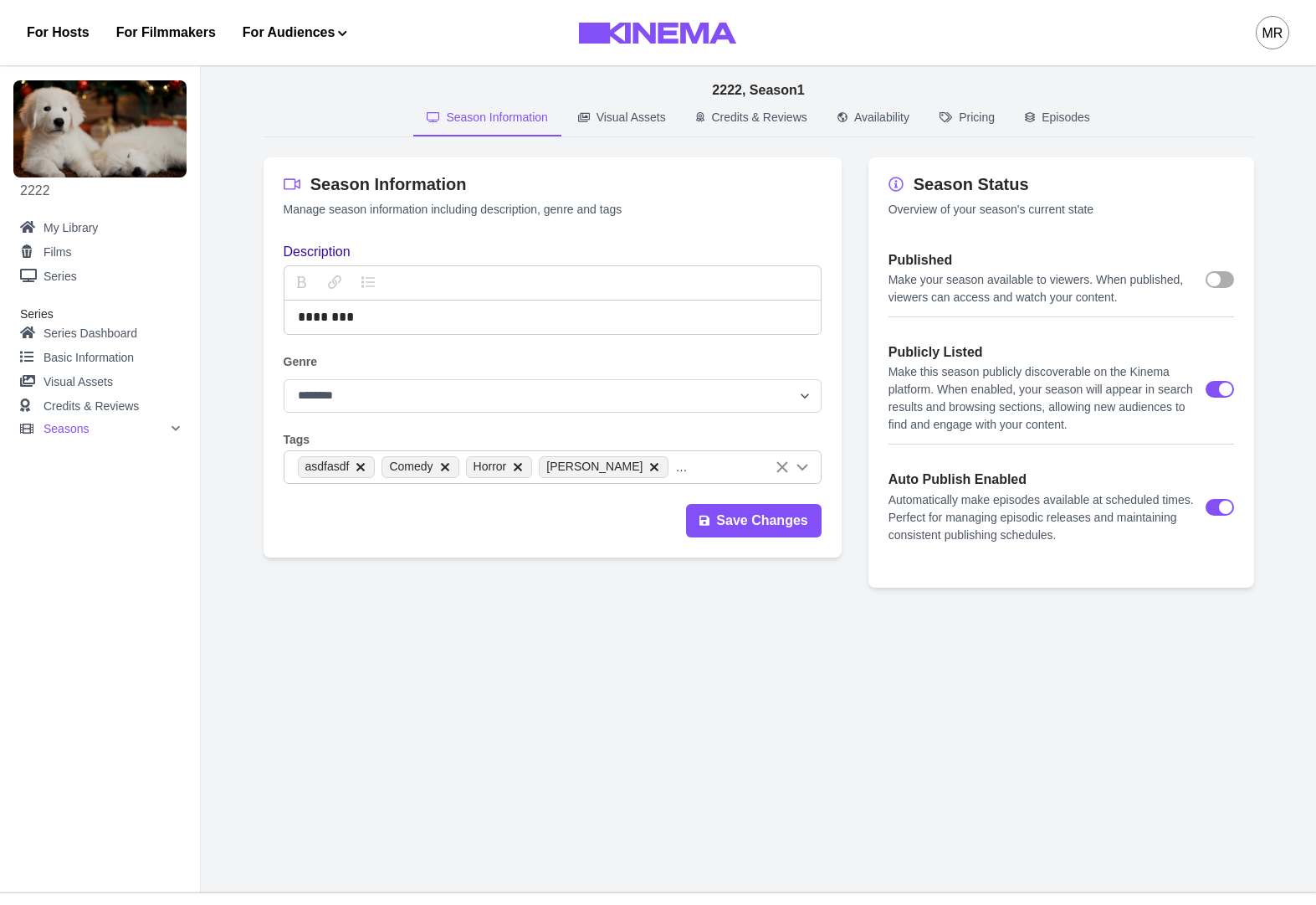
click at [1051, 121] on p "Episodes" at bounding box center [1065, 118] width 48 height 18
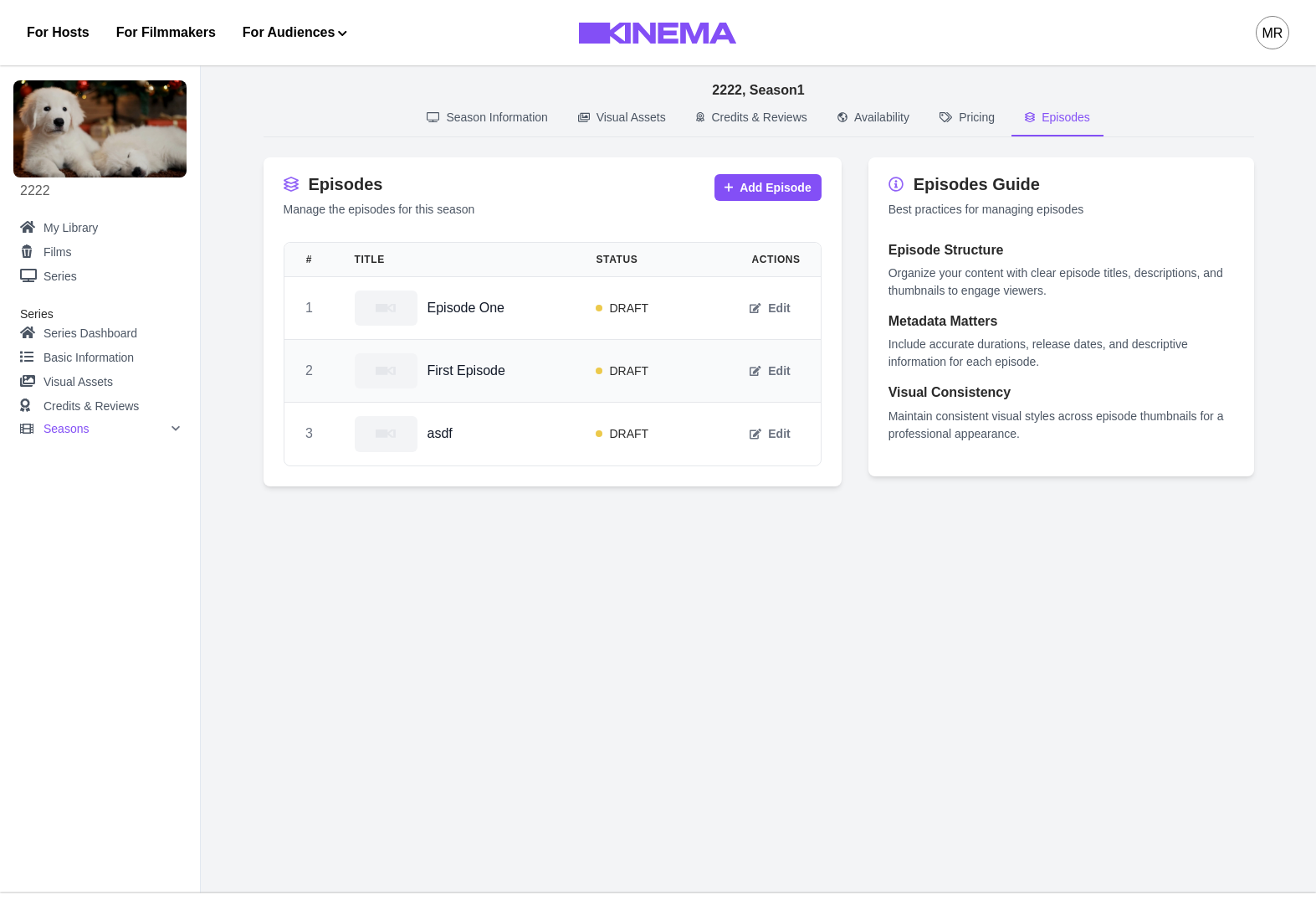
click at [531, 379] on div "First Episode" at bounding box center [455, 371] width 202 height 35
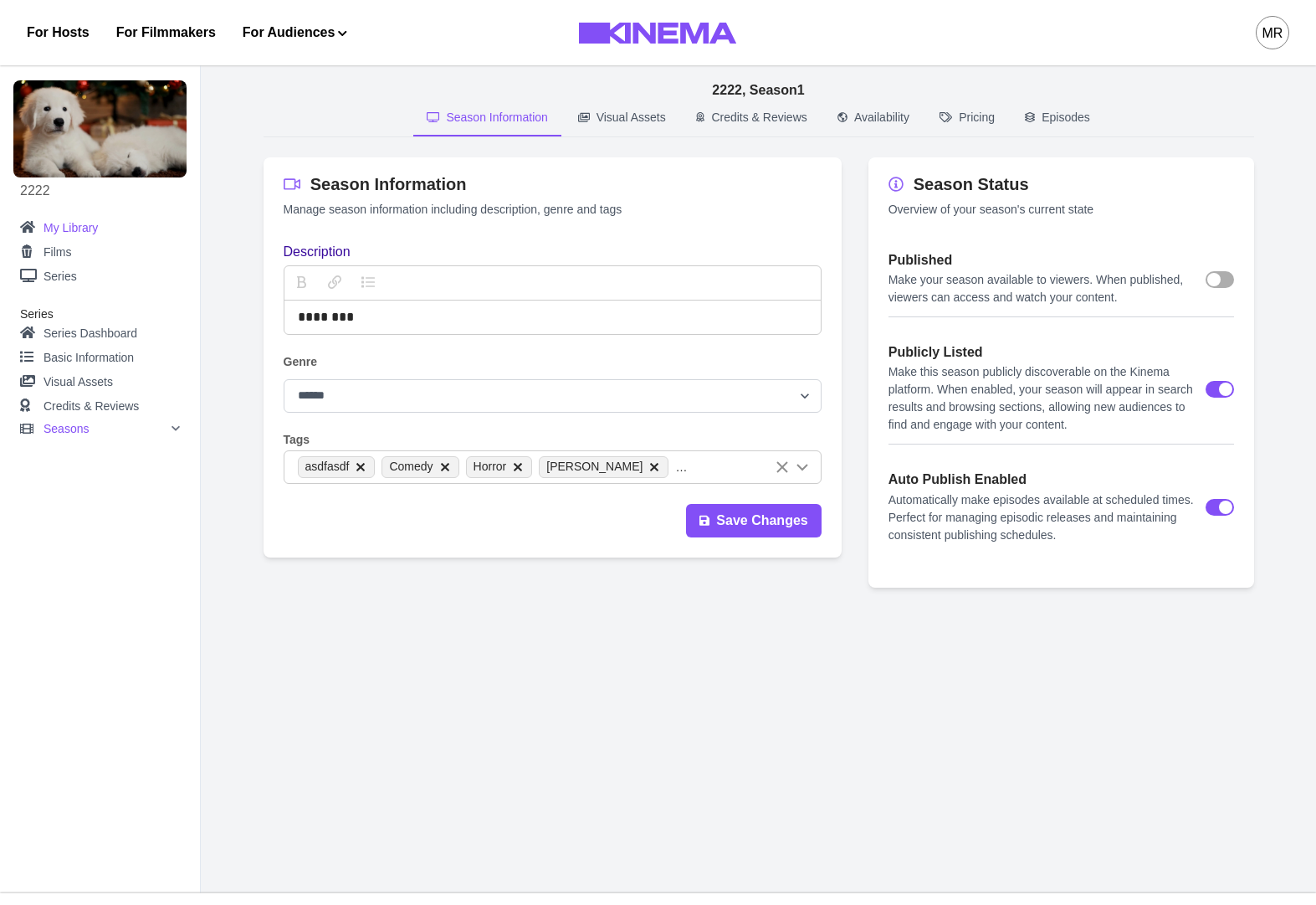
click at [89, 227] on link "My Library" at bounding box center [99, 227] width 160 height 21
click at [112, 336] on link "Series Dashboard" at bounding box center [99, 333] width 160 height 25
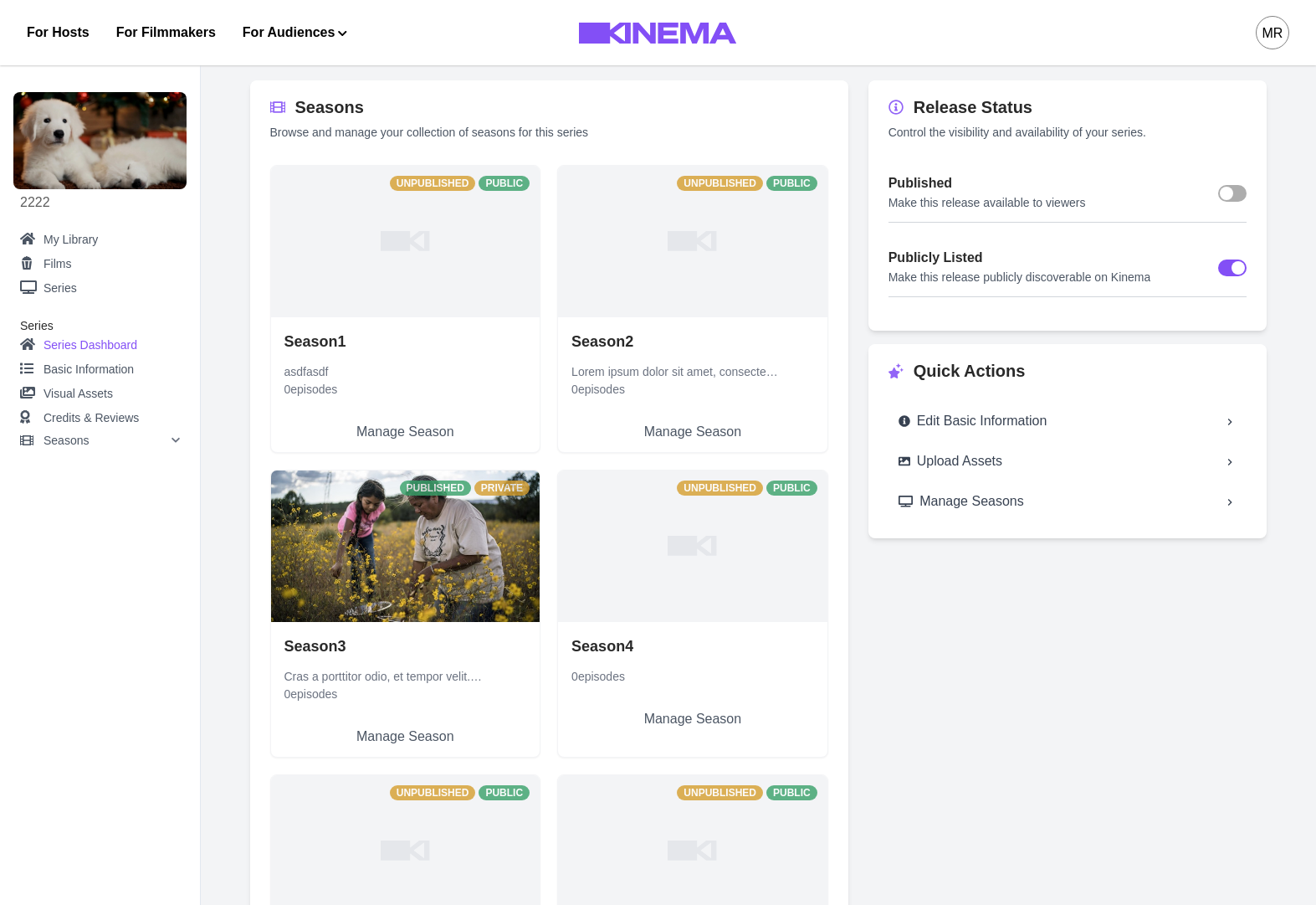
click at [184, 438] on aside "2222 My Library Films Series Series Series Dashboard Basic Information Visual A…" at bounding box center [100, 484] width 201 height 839
click at [172, 441] on icon at bounding box center [175, 440] width 9 height 10
click at [174, 441] on icon at bounding box center [175, 440] width 9 height 10
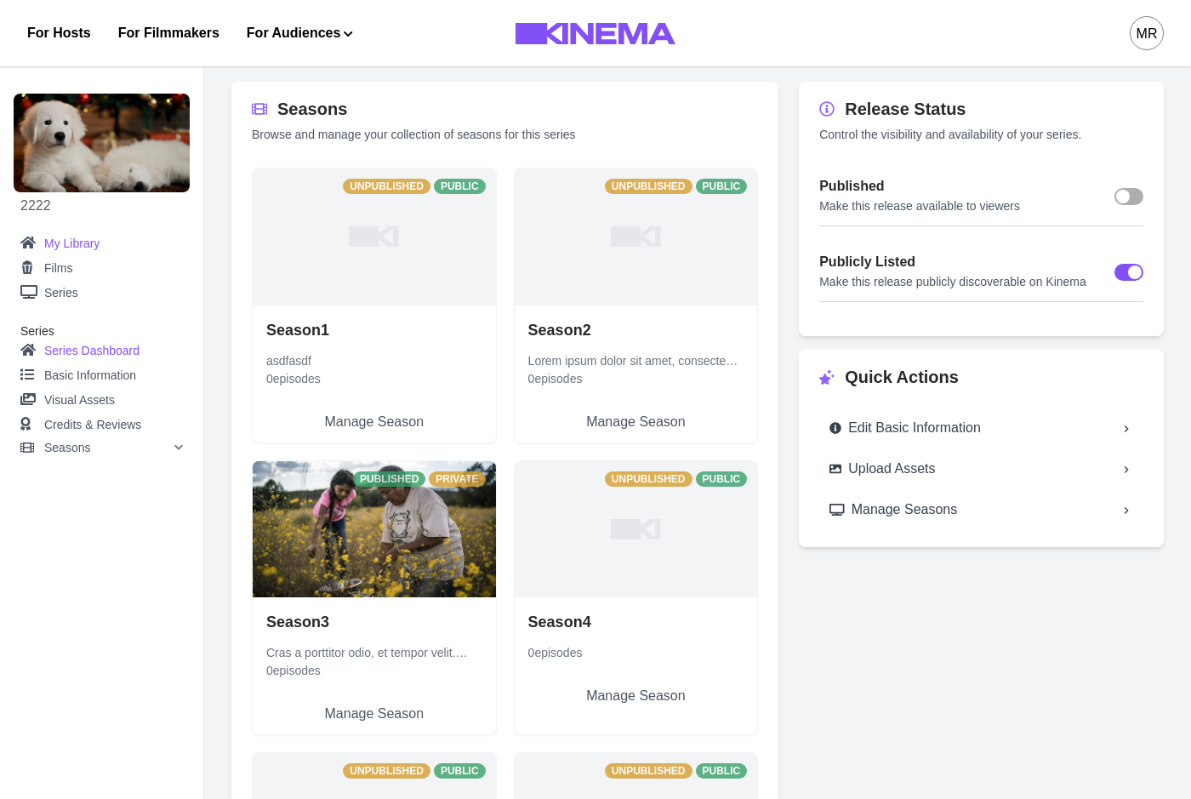
click at [66, 242] on link "My Library" at bounding box center [101, 243] width 163 height 21
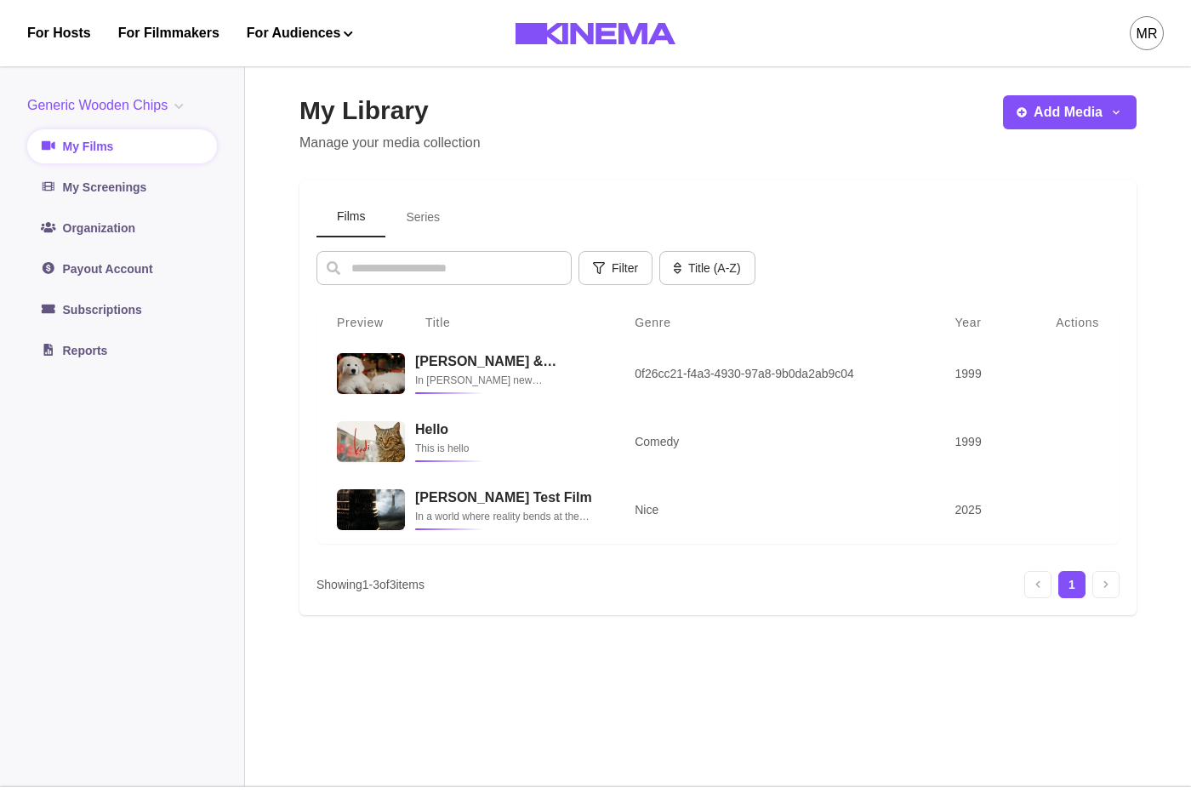
click at [433, 222] on button "Series" at bounding box center [422, 217] width 75 height 40
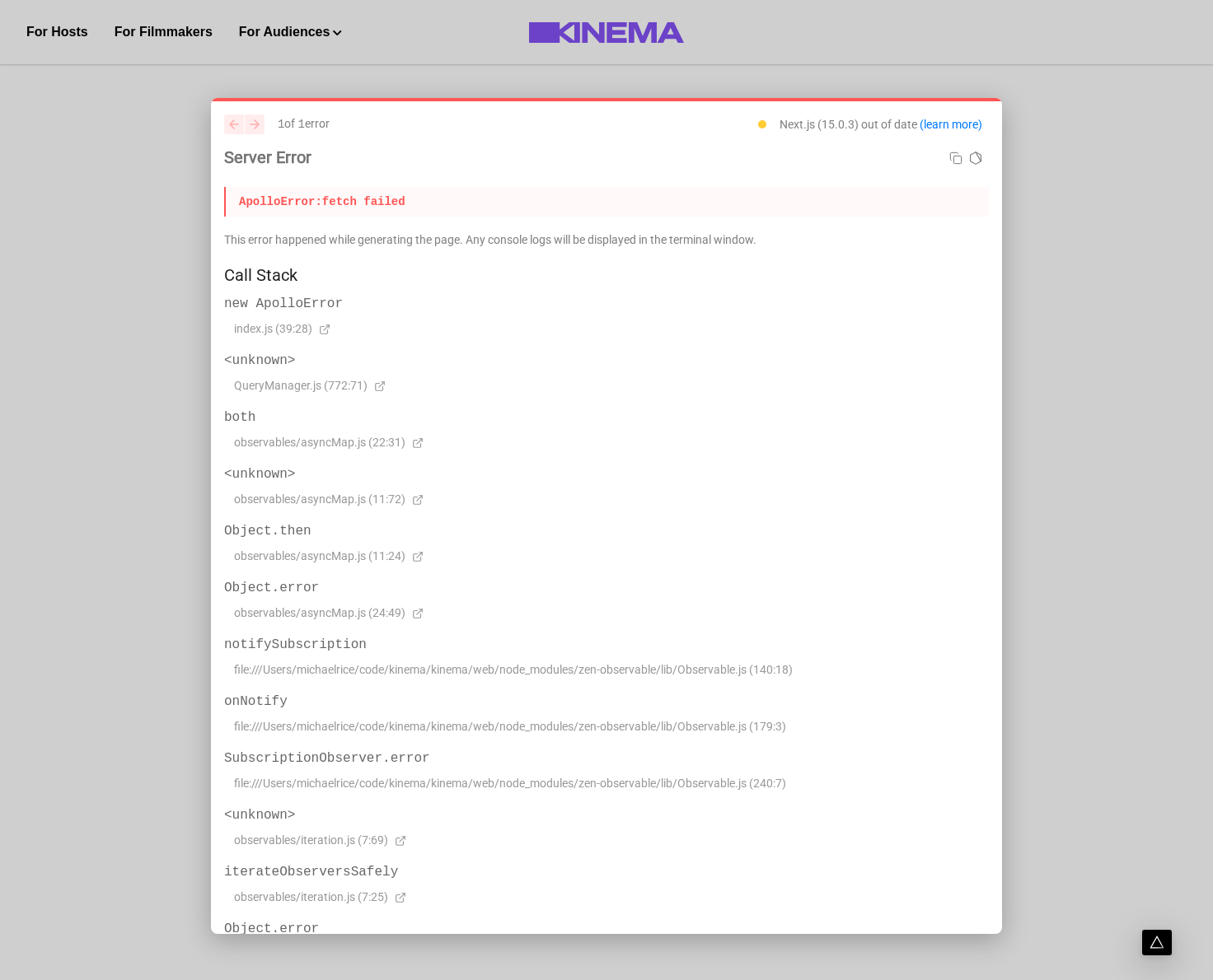
click at [901, 890] on div at bounding box center [606, 490] width 1213 height 980
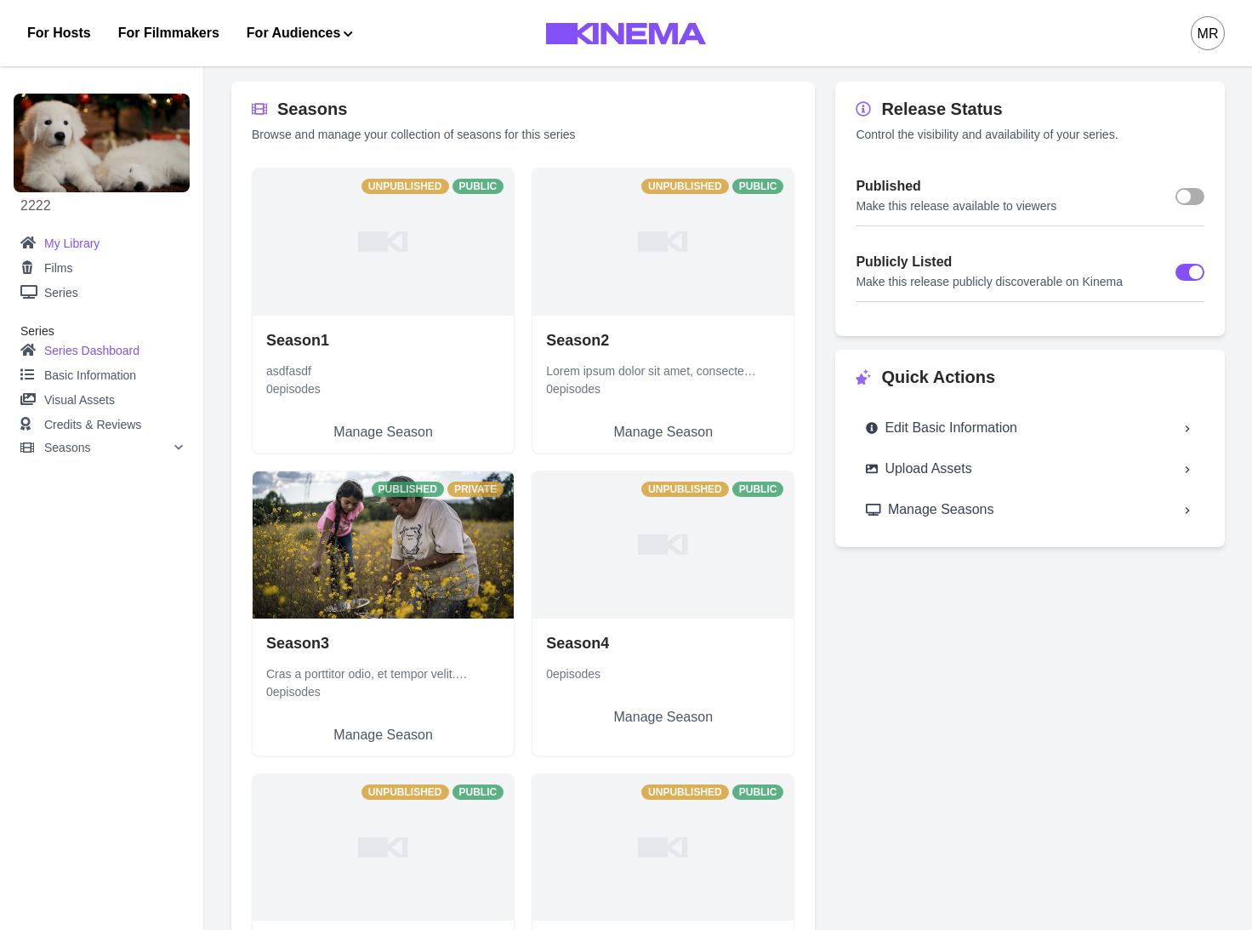
click at [79, 240] on link "My Library" at bounding box center [101, 243] width 163 height 21
